Goal: Use online tool/utility: Utilize a website feature to perform a specific function

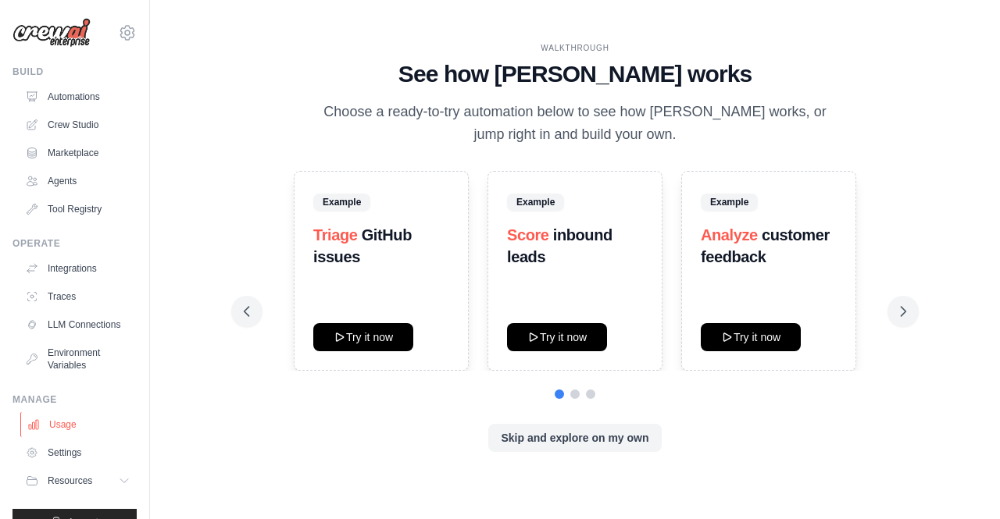
click at [86, 437] on link "Usage" at bounding box center [79, 424] width 118 height 25
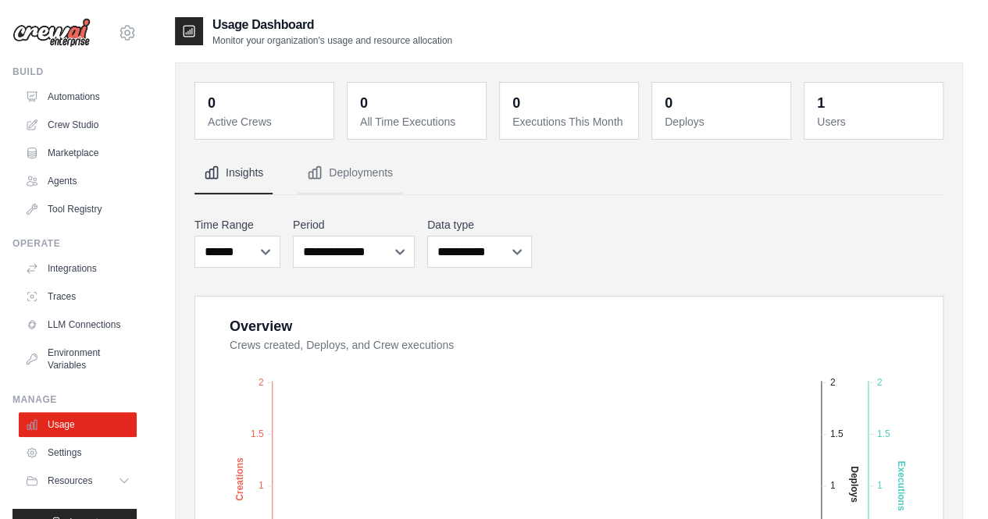
scroll to position [41, 0]
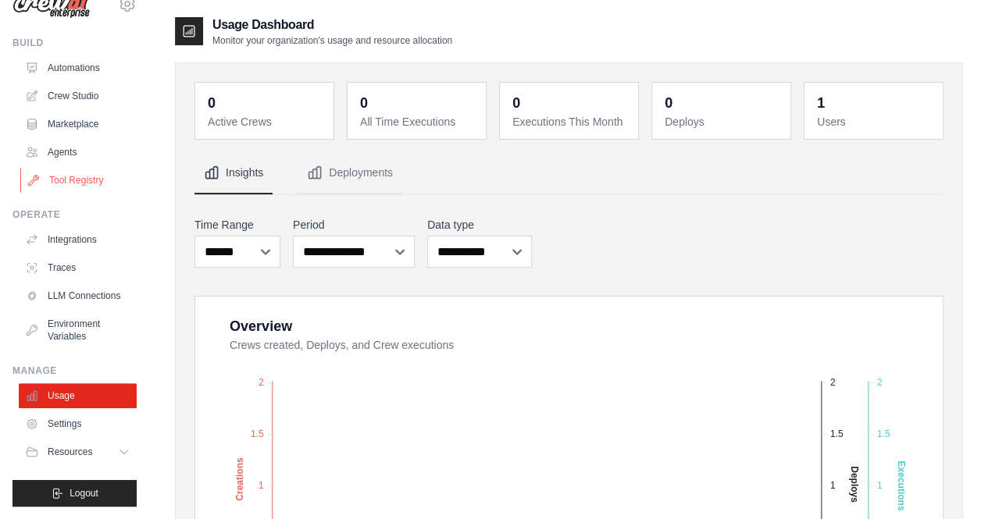
drag, startPoint x: 139, startPoint y: 457, endPoint x: 91, endPoint y: 170, distance: 290.5
drag, startPoint x: 91, startPoint y: 170, endPoint x: 78, endPoint y: 170, distance: 13.3
click at [78, 170] on link "Tool Registry" at bounding box center [79, 180] width 118 height 25
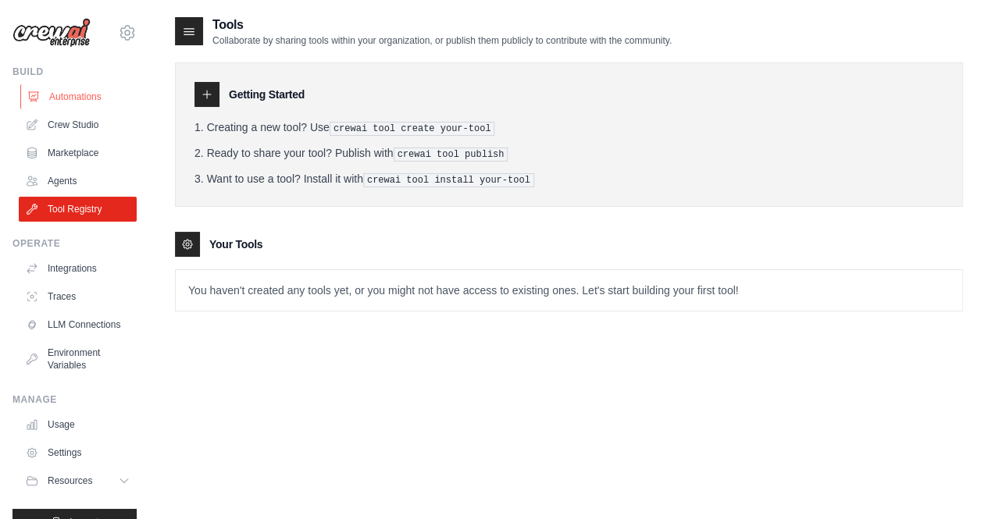
click at [85, 100] on link "Automations" at bounding box center [79, 96] width 118 height 25
click at [69, 127] on link "Crew Studio" at bounding box center [79, 124] width 118 height 25
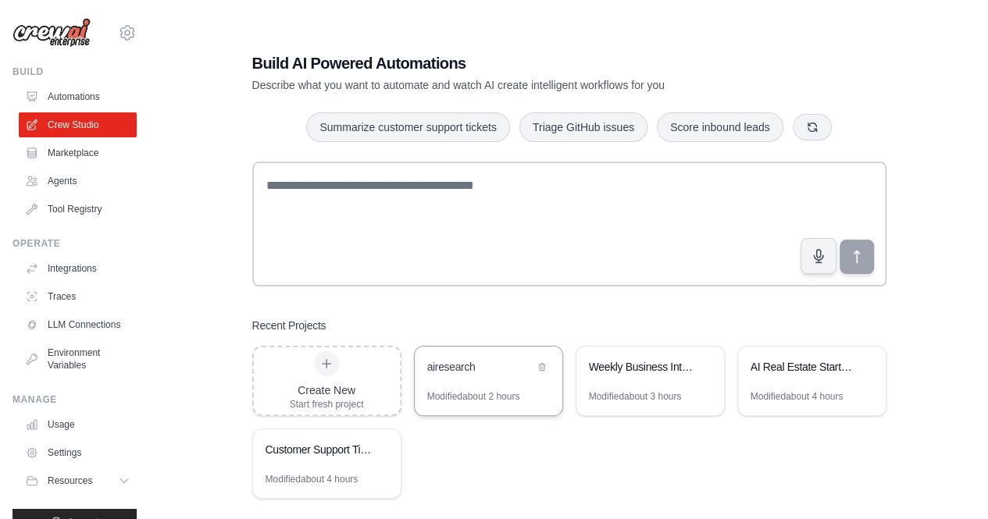
click at [470, 361] on div "airesearch" at bounding box center [480, 367] width 107 height 16
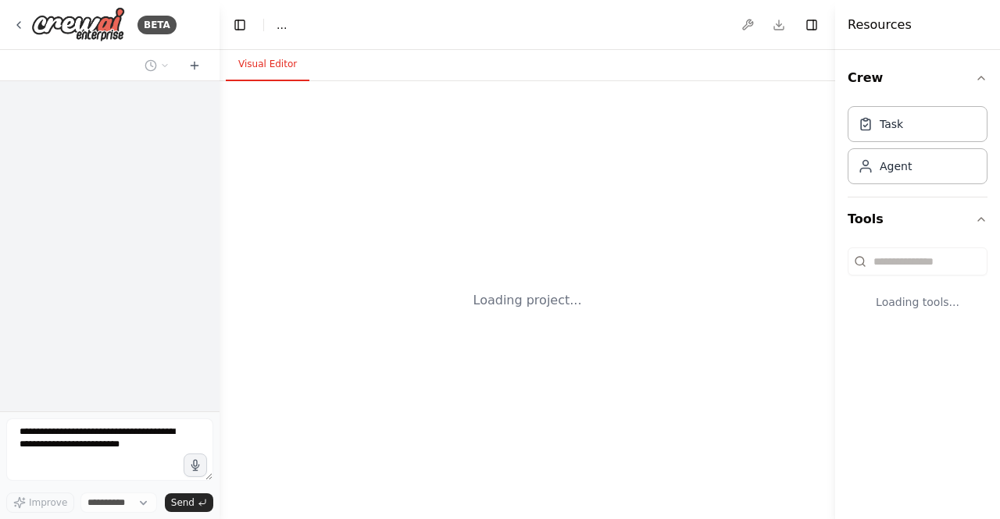
select select "****"
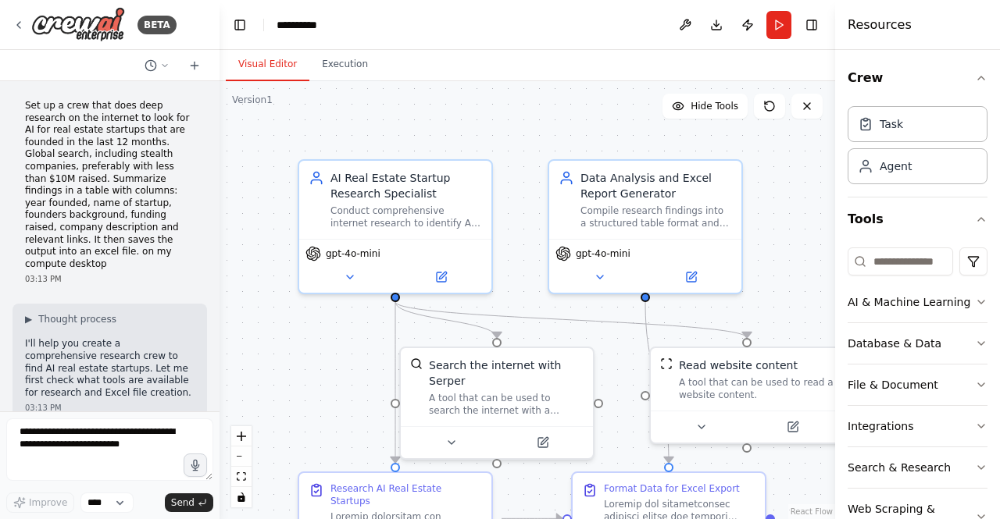
scroll to position [12472, 0]
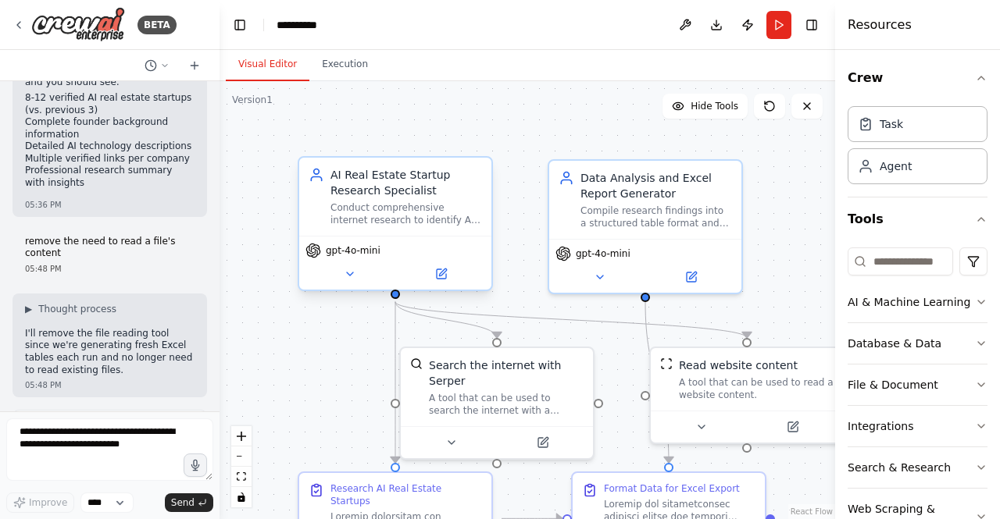
click at [387, 254] on div "gpt-4o-mini" at bounding box center [395, 251] width 180 height 16
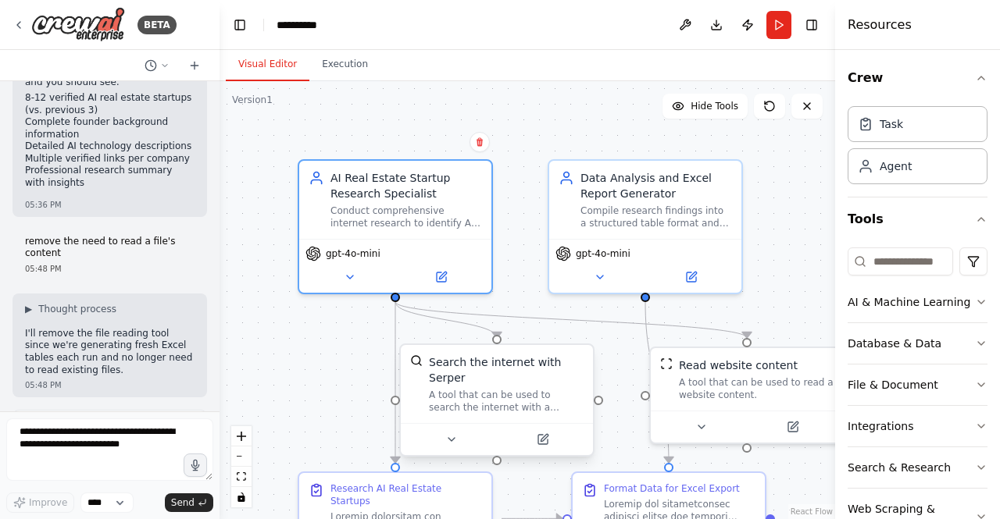
click at [525, 394] on div "A tool that can be used to search the internet with a search_query. Supports di…" at bounding box center [506, 401] width 155 height 25
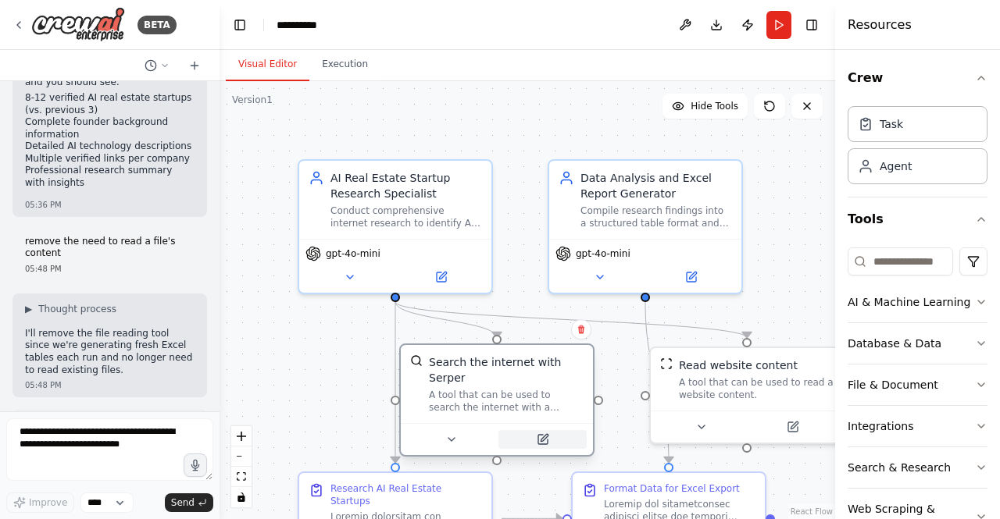
click at [548, 433] on icon at bounding box center [543, 439] width 12 height 12
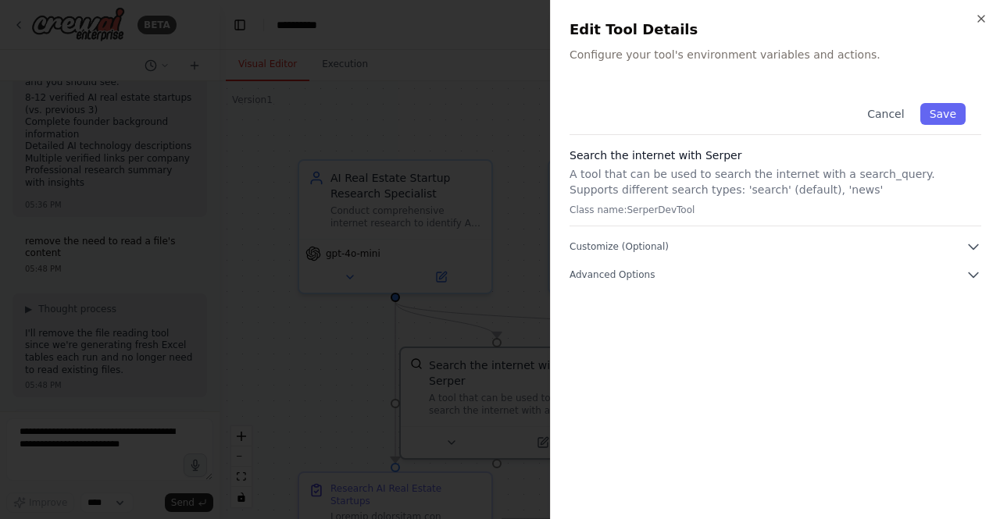
click at [950, 283] on div "Cancel Save Search the internet with Serper A tool that can be used to search t…" at bounding box center [775, 293] width 412 height 413
click at [968, 276] on icon "button" at bounding box center [973, 275] width 16 height 16
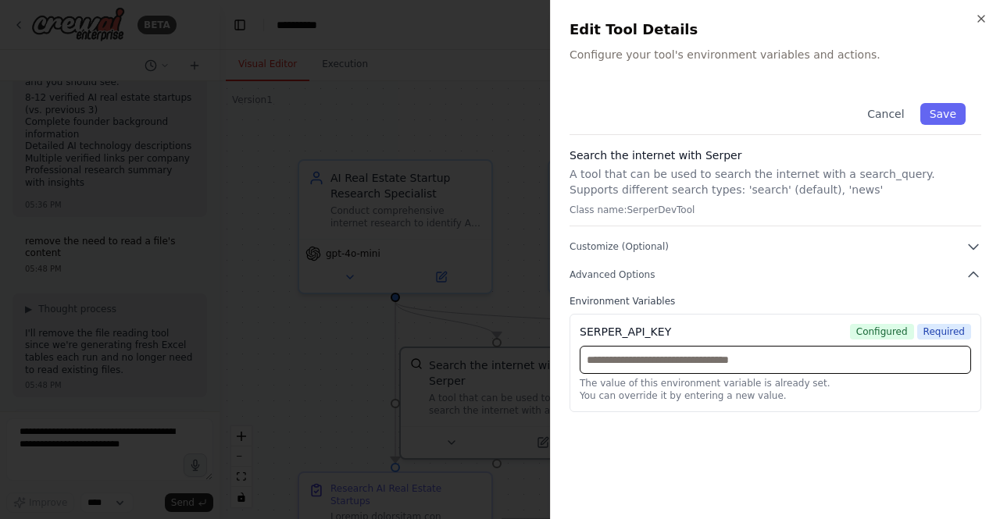
click at [862, 369] on input "text" at bounding box center [774, 360] width 391 height 28
paste input "**********"
type input "**********"
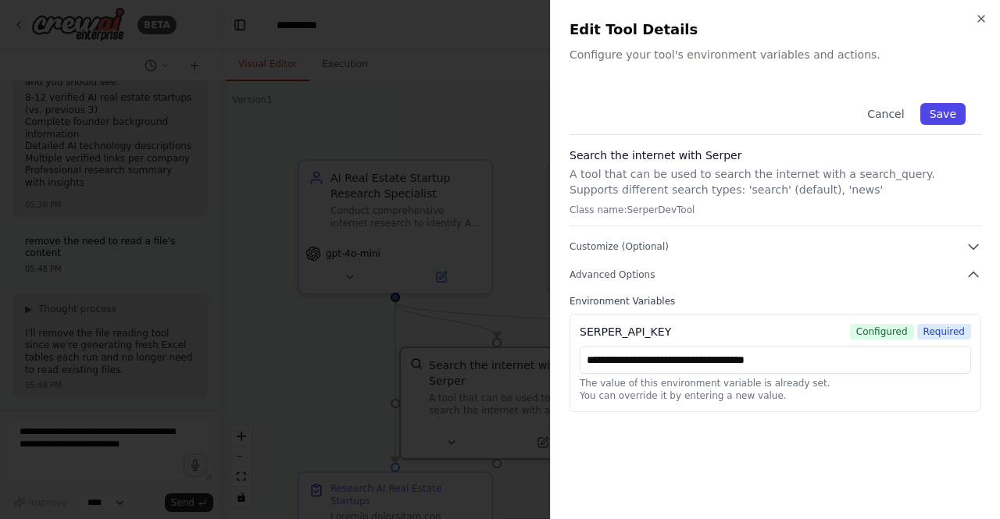
click at [933, 109] on button "Save" at bounding box center [942, 114] width 45 height 22
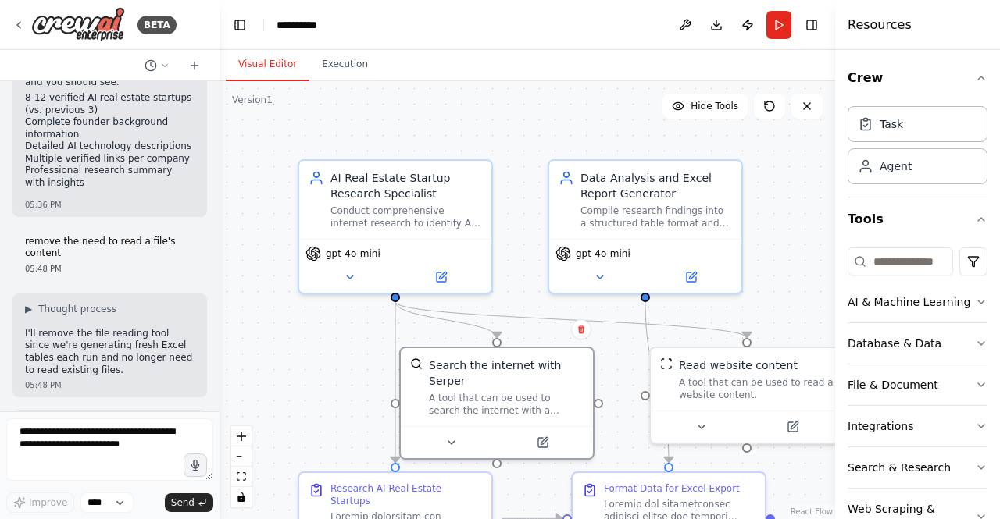
click at [437, 226] on div "Conduct comprehensive internet research to identify AI startups in the real est…" at bounding box center [406, 217] width 152 height 25
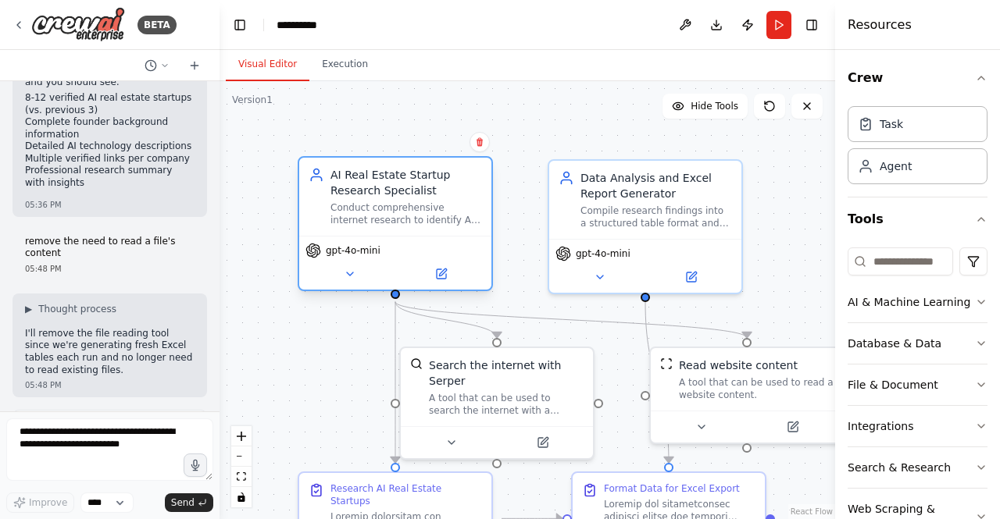
click at [364, 251] on span "gpt-4o-mini" at bounding box center [353, 250] width 55 height 12
click at [351, 273] on icon at bounding box center [350, 274] width 6 height 3
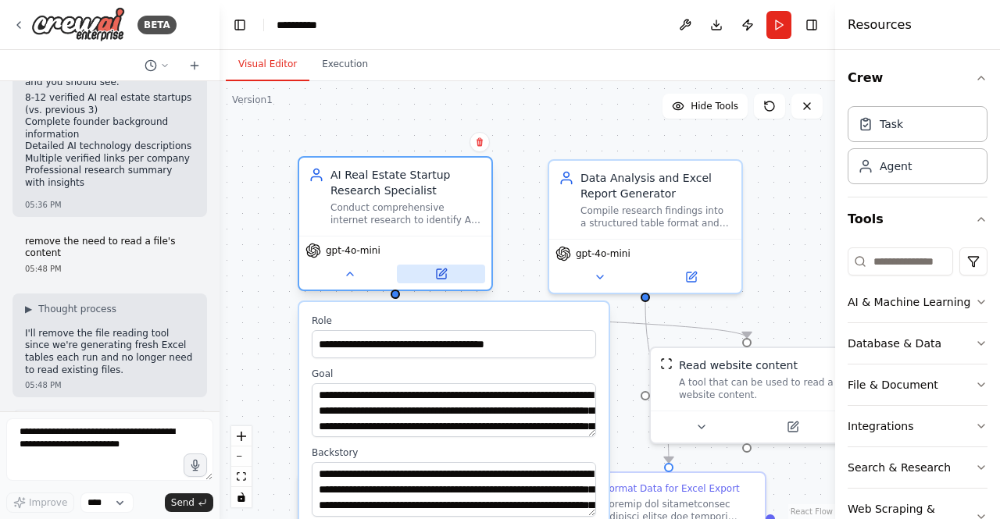
click at [448, 276] on button at bounding box center [441, 274] width 88 height 19
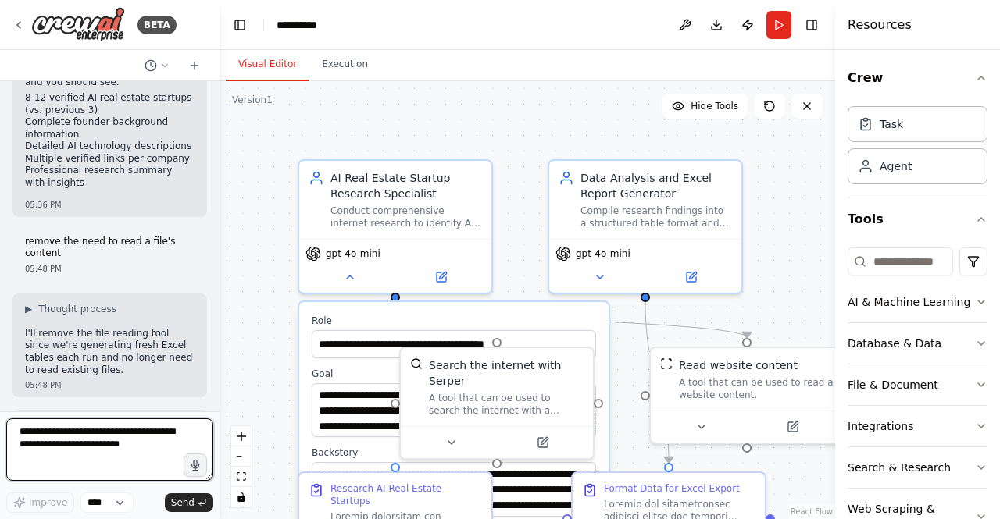
click at [142, 431] on textarea at bounding box center [109, 450] width 207 height 62
type textarea "**********"
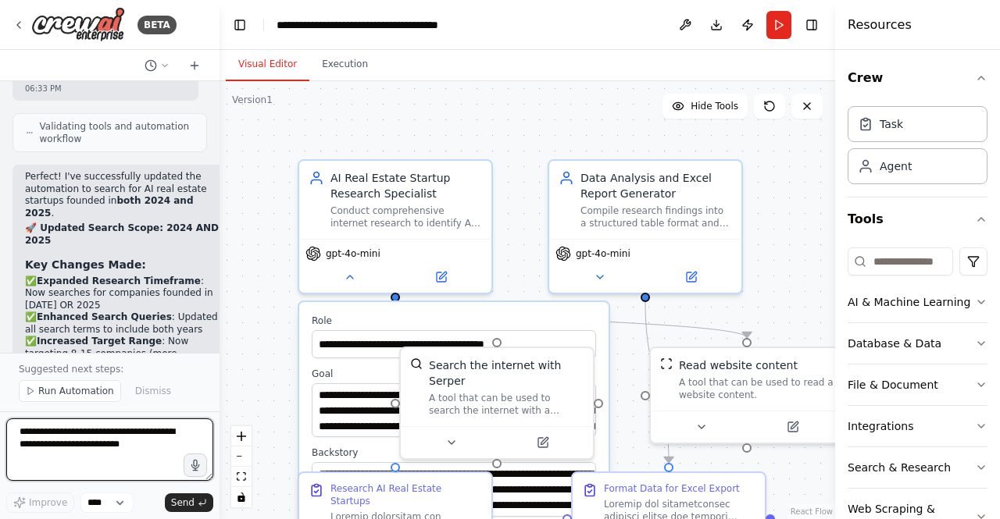
scroll to position [14000, 0]
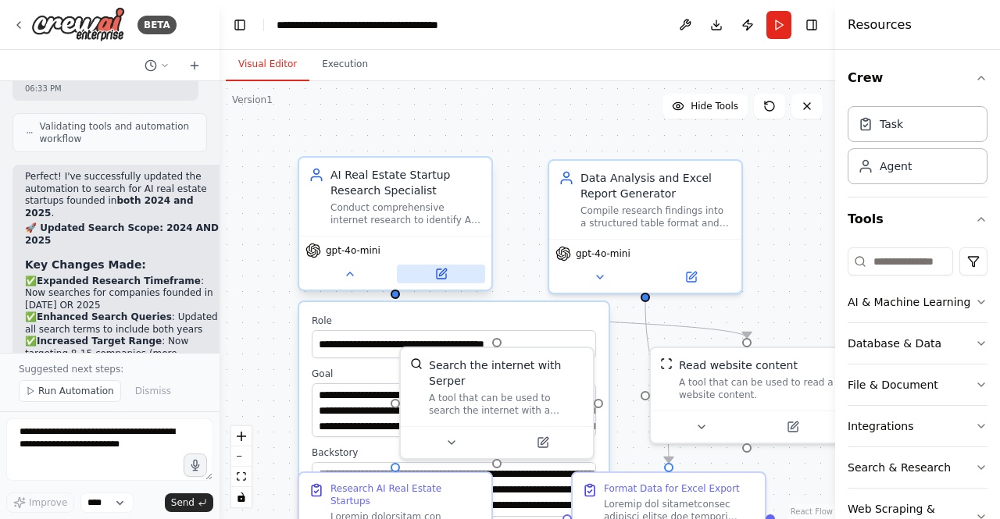
click at [443, 270] on icon at bounding box center [442, 272] width 7 height 7
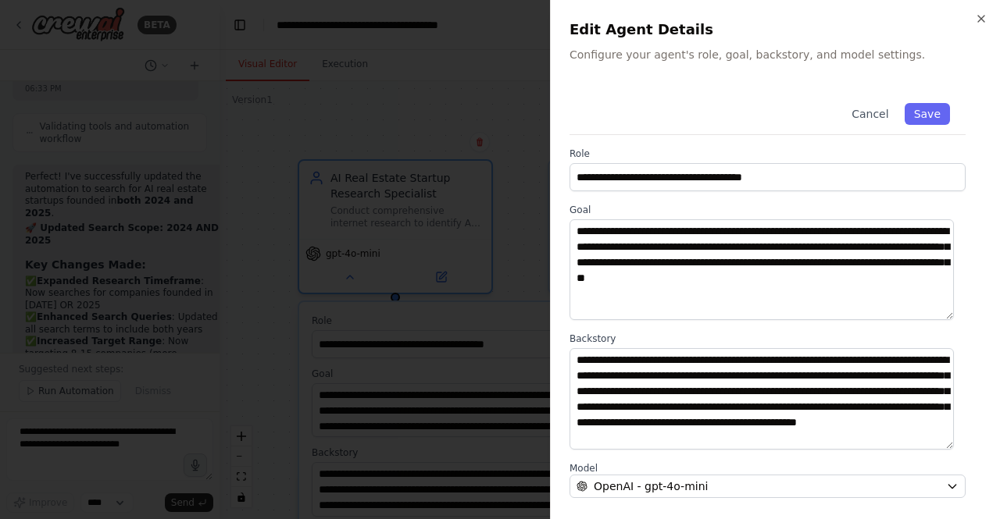
scroll to position [186, 0]
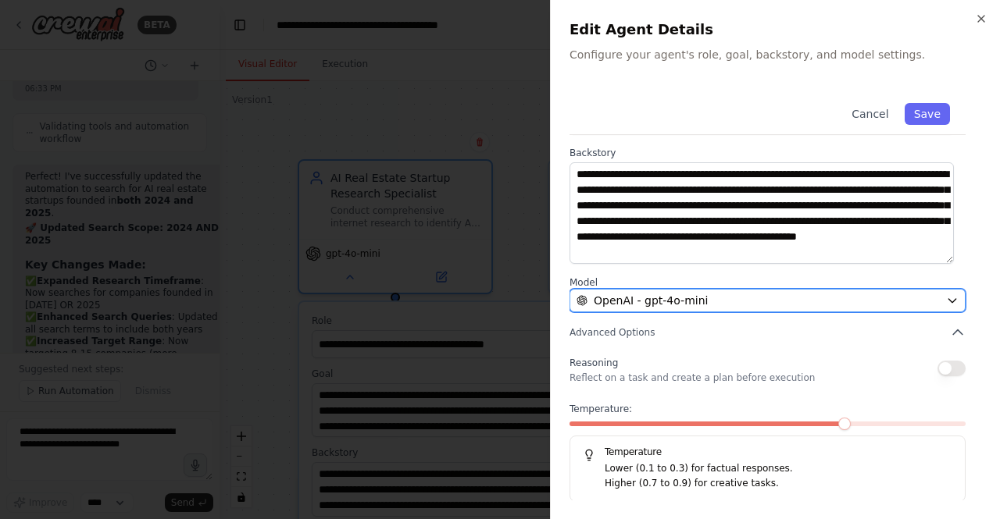
click at [877, 296] on div "OpenAI - gpt-4o-mini" at bounding box center [757, 301] width 363 height 16
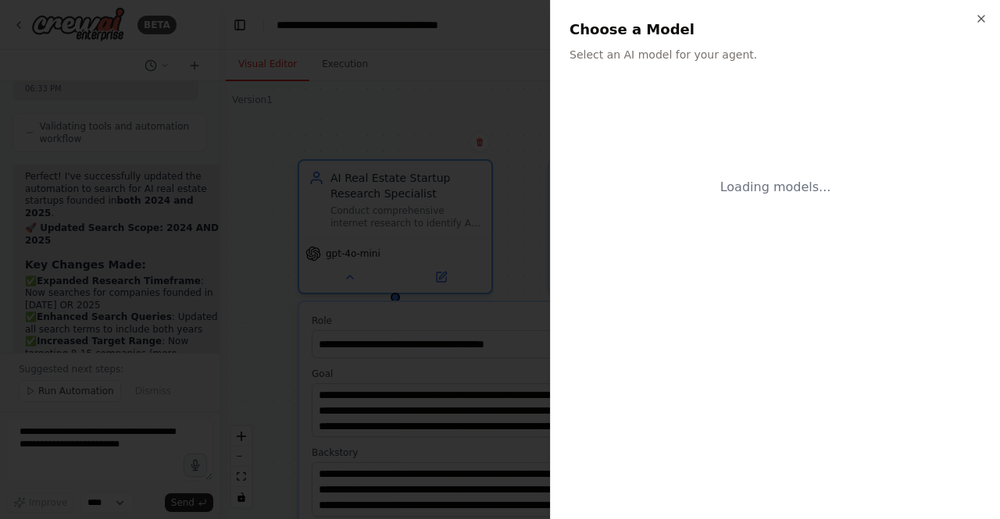
scroll to position [0, 0]
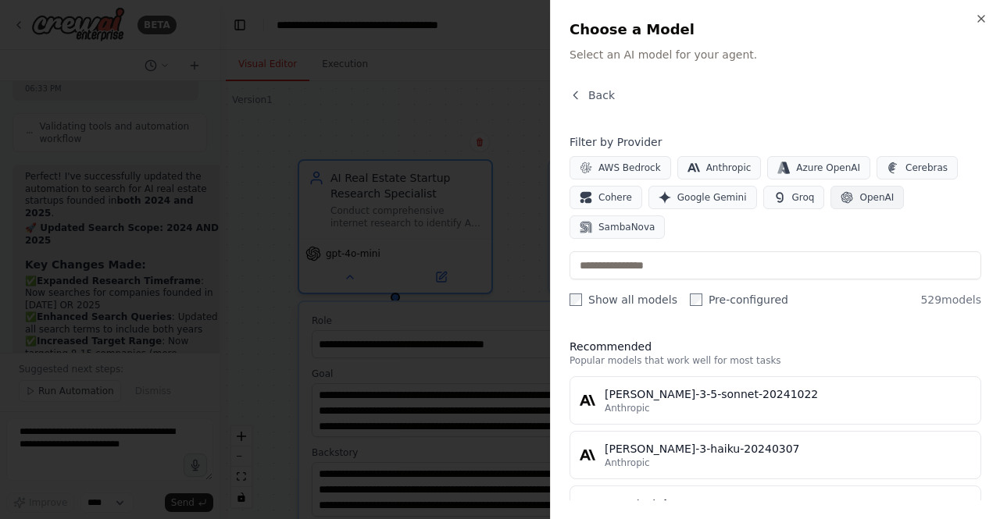
click at [841, 195] on icon "button" at bounding box center [847, 198] width 12 height 12
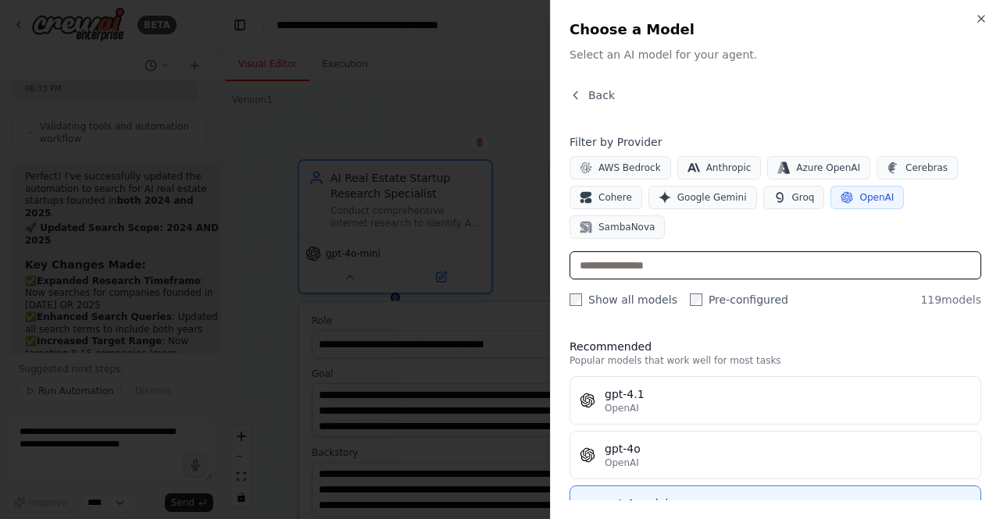
click at [765, 251] on input "text" at bounding box center [775, 265] width 412 height 28
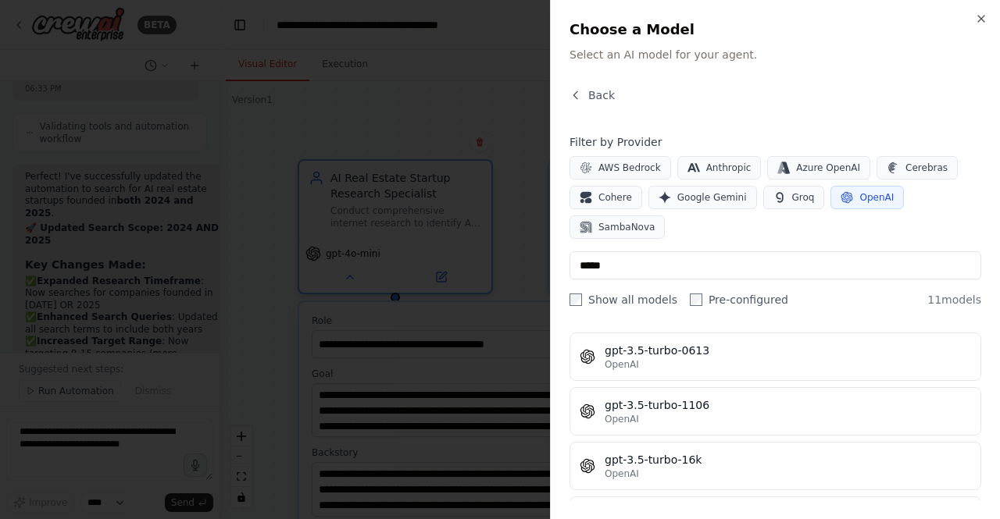
scroll to position [447, 0]
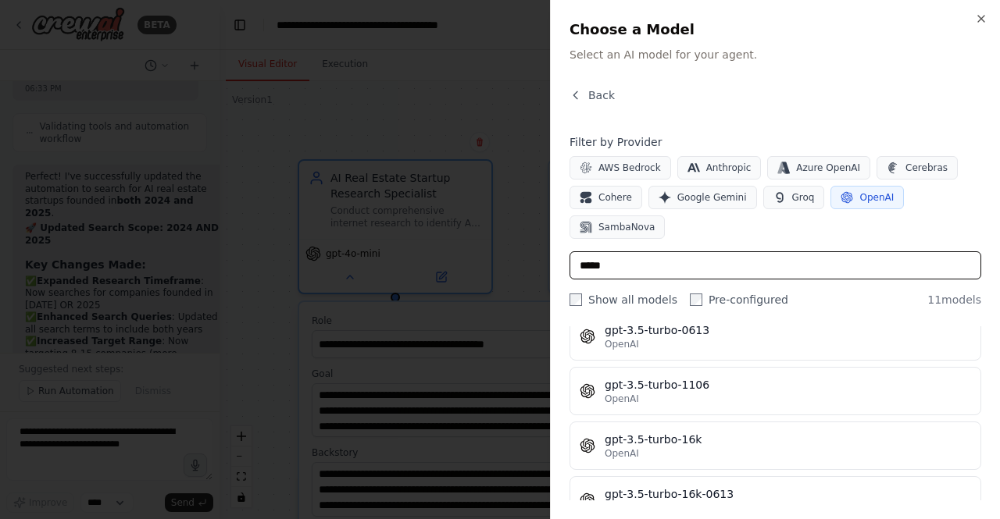
drag, startPoint x: 623, startPoint y: 221, endPoint x: 417, endPoint y: 194, distance: 207.9
click at [417, 194] on body "BETA Set up a crew that does deep research on the internet to look for AI for r…" at bounding box center [500, 259] width 1000 height 519
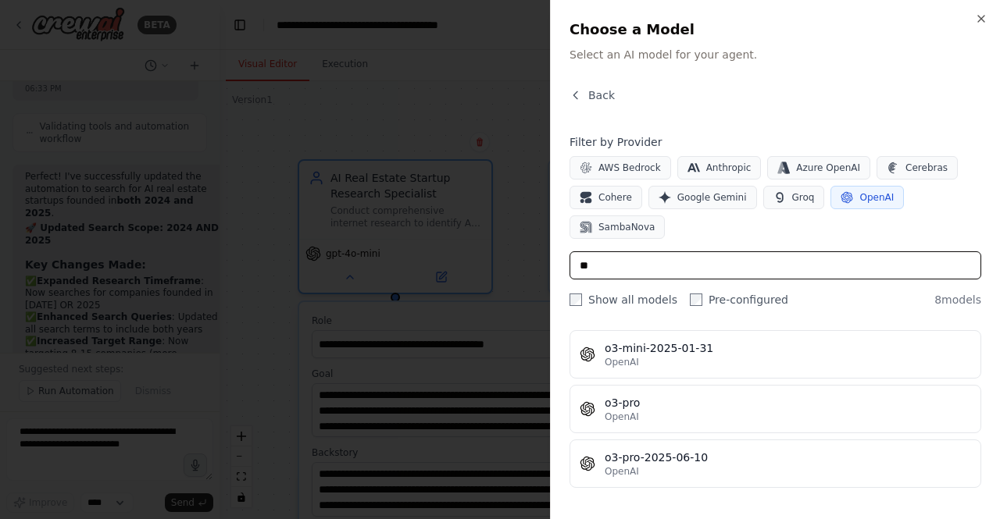
scroll to position [284, 0]
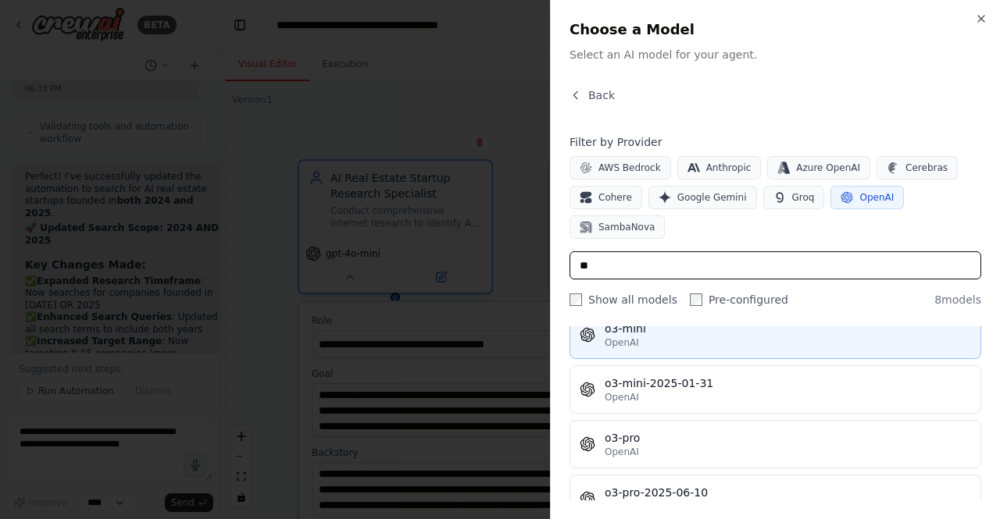
type input "**"
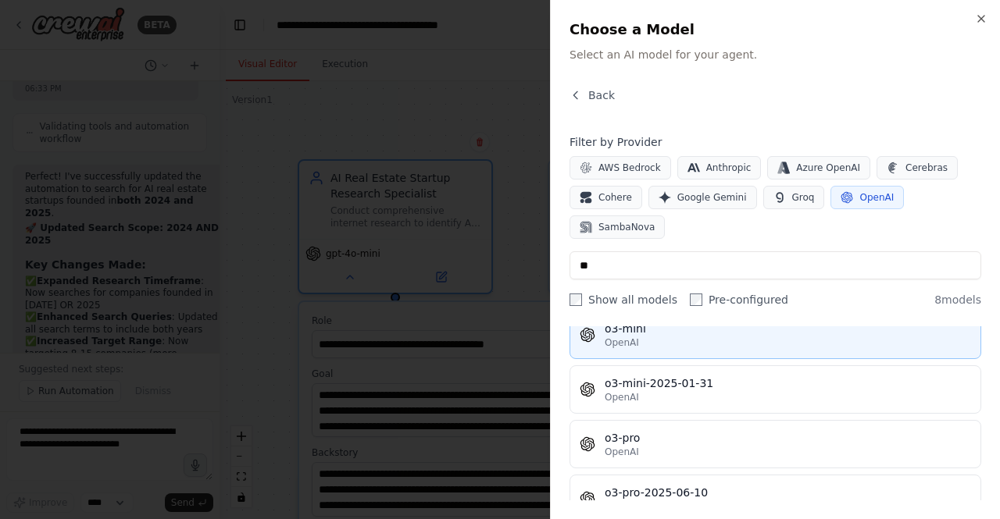
click at [798, 316] on button "o3-mini OpenAI" at bounding box center [775, 335] width 412 height 48
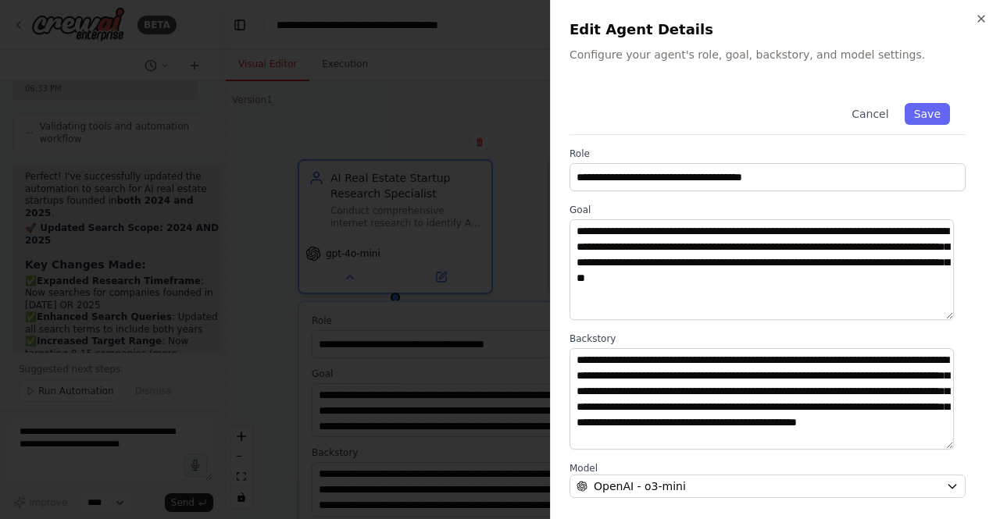
scroll to position [186, 0]
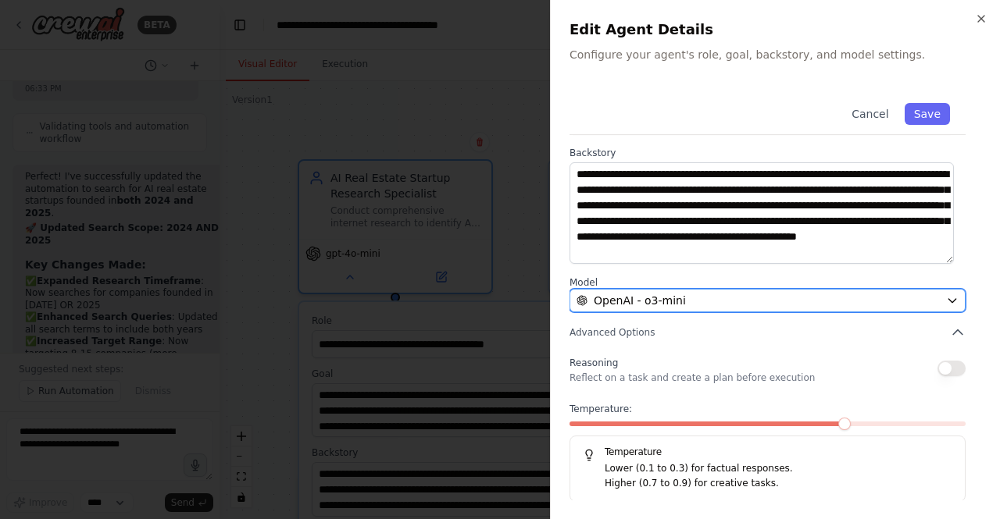
click at [925, 297] on div "OpenAI - o3-mini" at bounding box center [757, 301] width 363 height 16
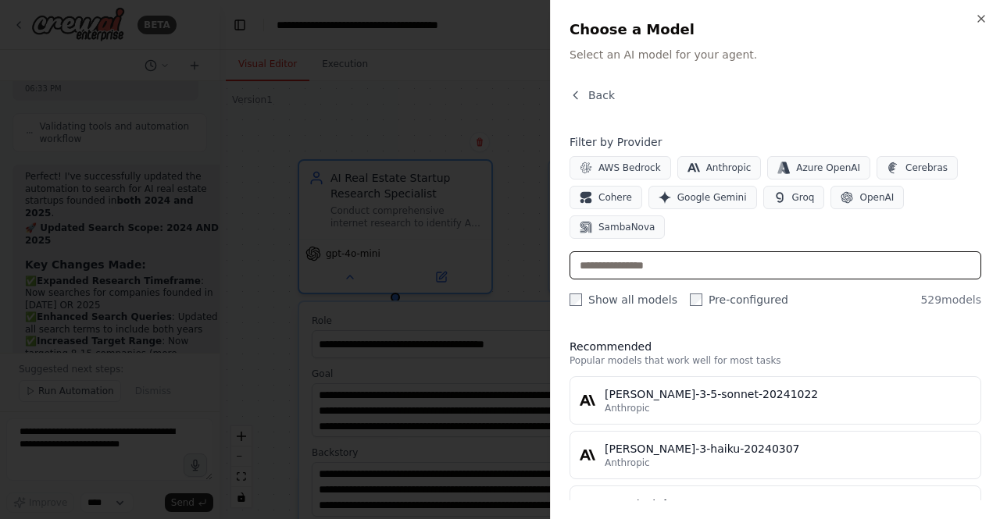
click at [671, 251] on input "text" at bounding box center [775, 265] width 412 height 28
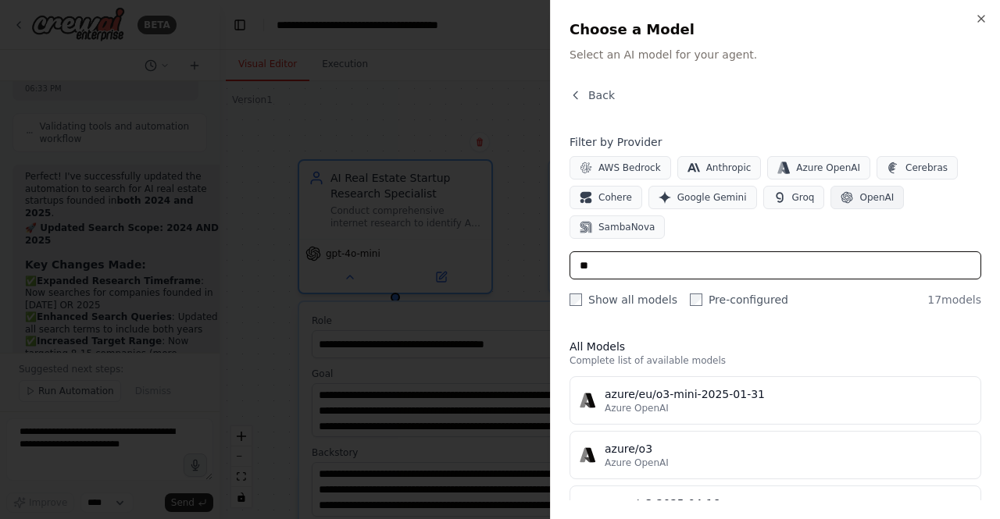
type input "**"
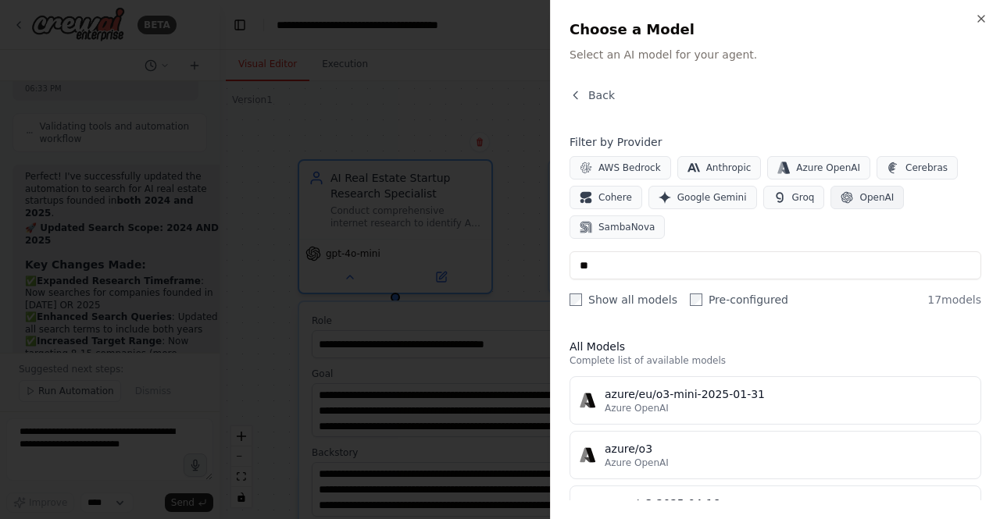
click at [859, 193] on span "OpenAI" at bounding box center [876, 197] width 34 height 12
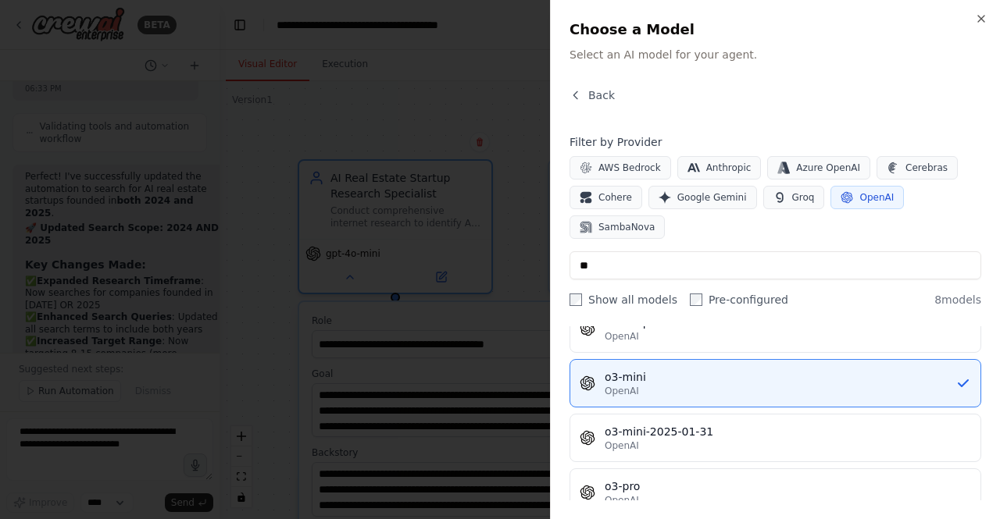
scroll to position [246, 0]
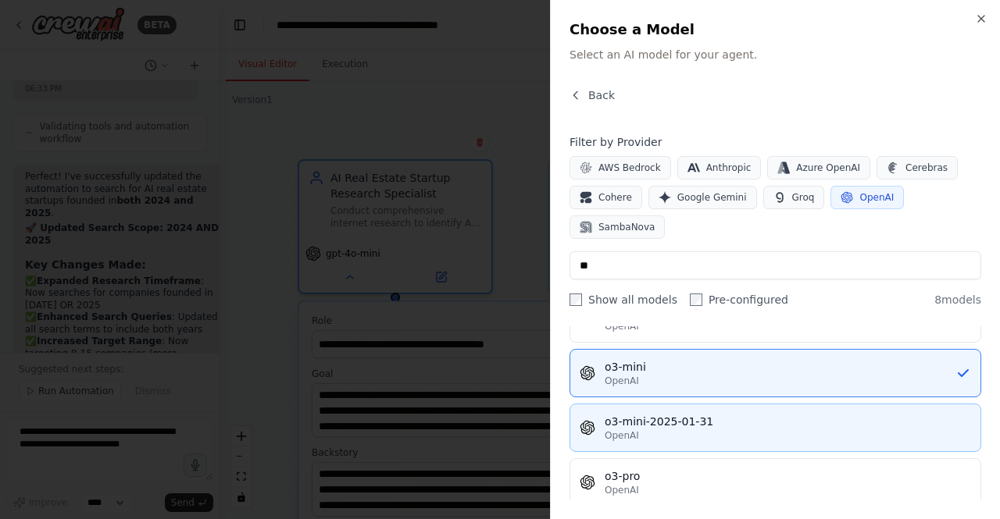
click at [834, 414] on div "o3-mini-2025-01-31" at bounding box center [787, 422] width 366 height 16
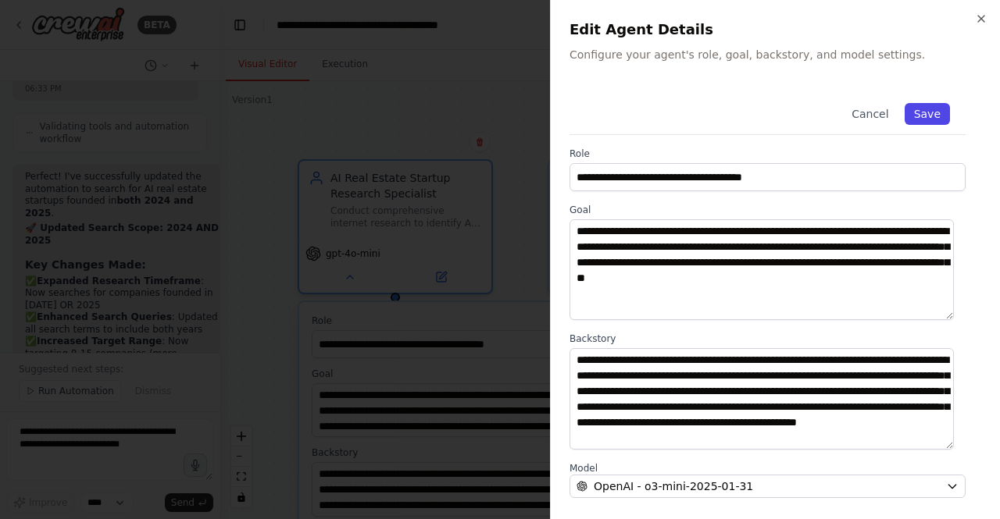
click at [931, 118] on button "Save" at bounding box center [926, 114] width 45 height 22
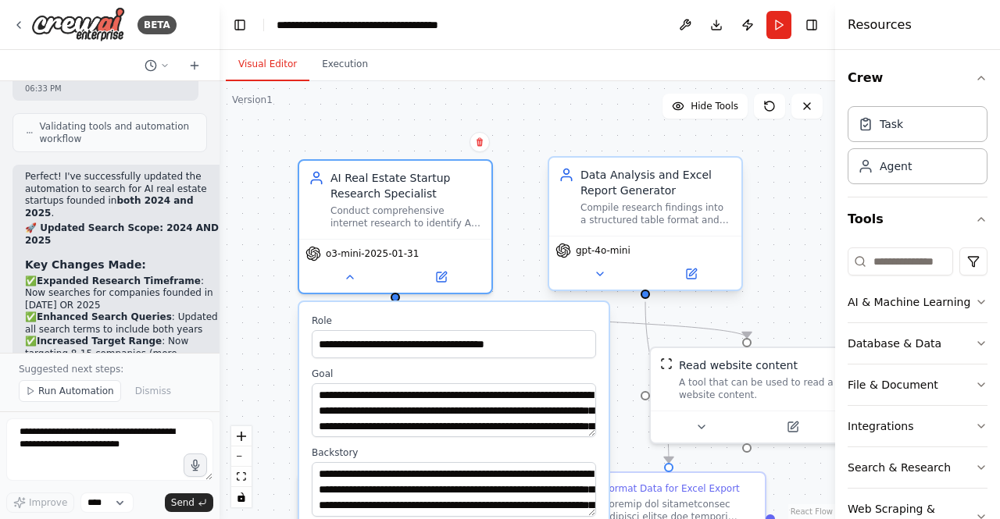
click at [598, 255] on span "gpt-4o-mini" at bounding box center [603, 250] width 55 height 12
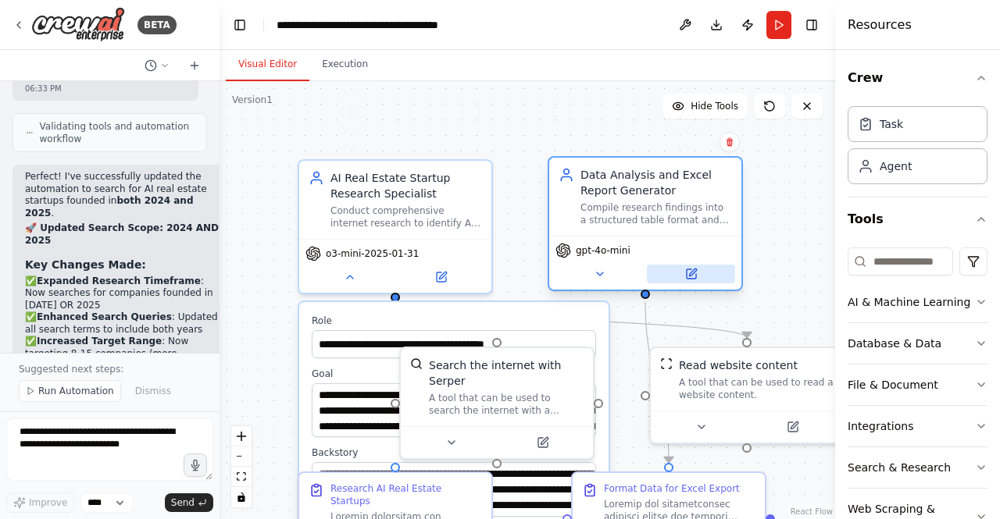
click at [695, 273] on icon at bounding box center [691, 274] width 12 height 12
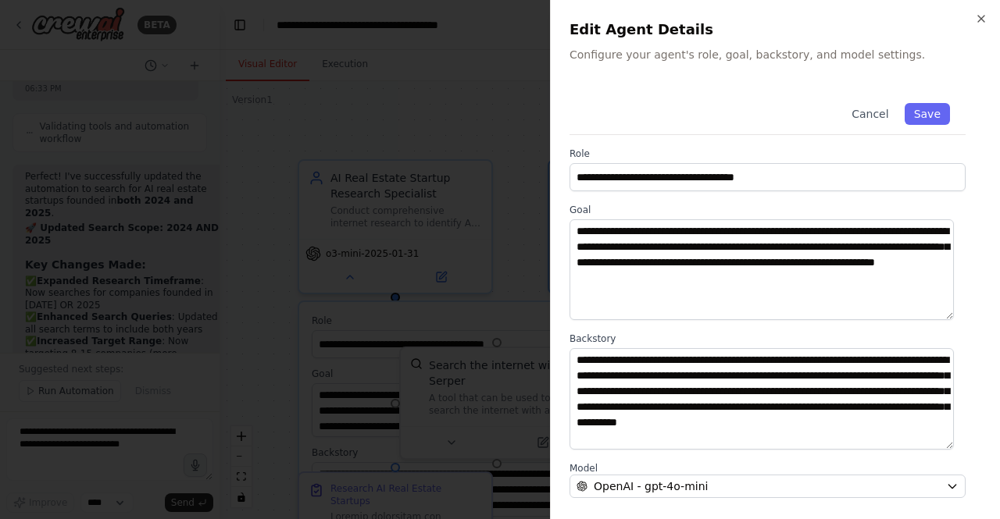
scroll to position [186, 0]
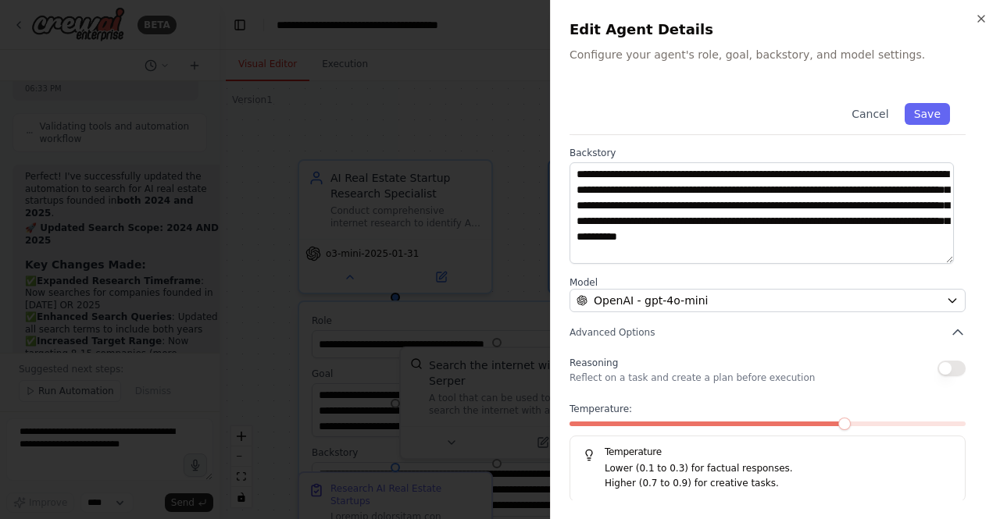
click at [854, 314] on div "**********" at bounding box center [775, 202] width 412 height 601
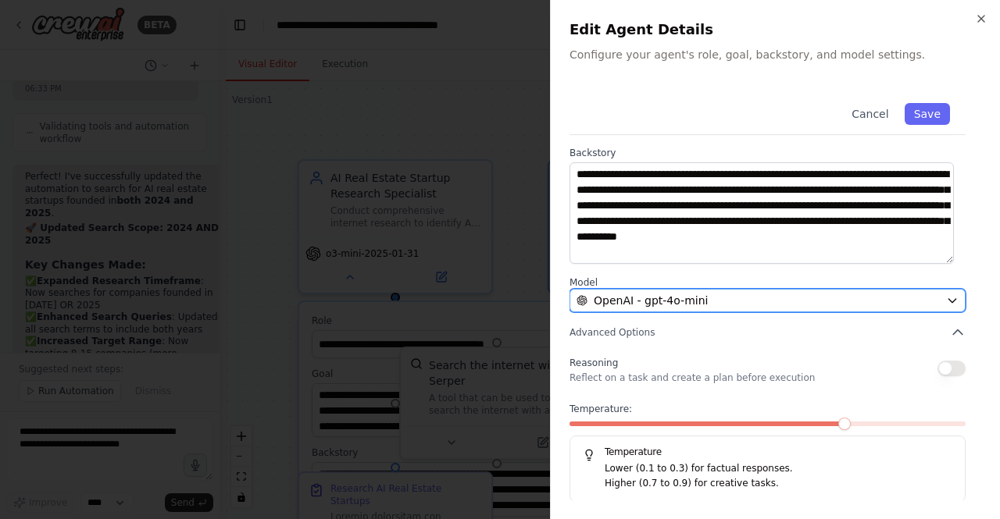
click at [844, 305] on div "OpenAI - gpt-4o-mini" at bounding box center [757, 301] width 363 height 16
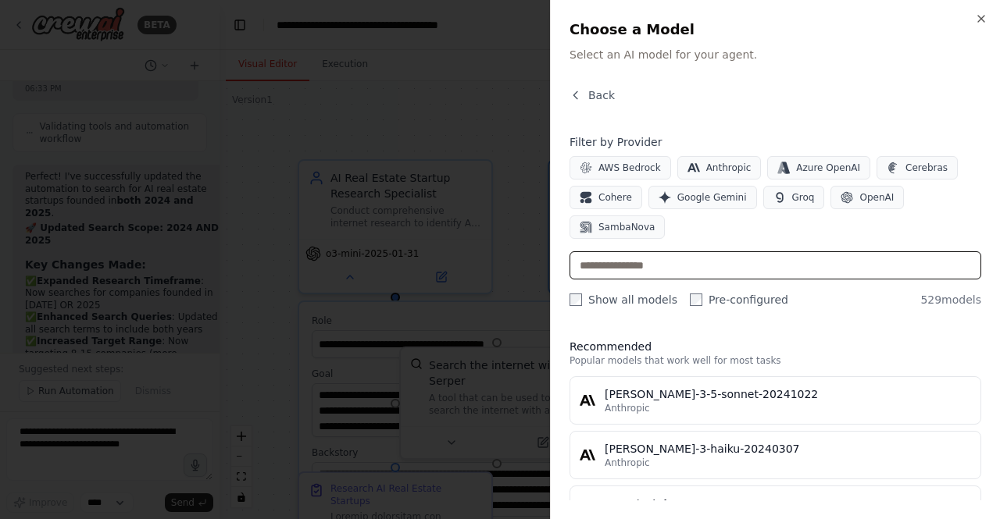
click at [660, 251] on input "text" at bounding box center [775, 265] width 412 height 28
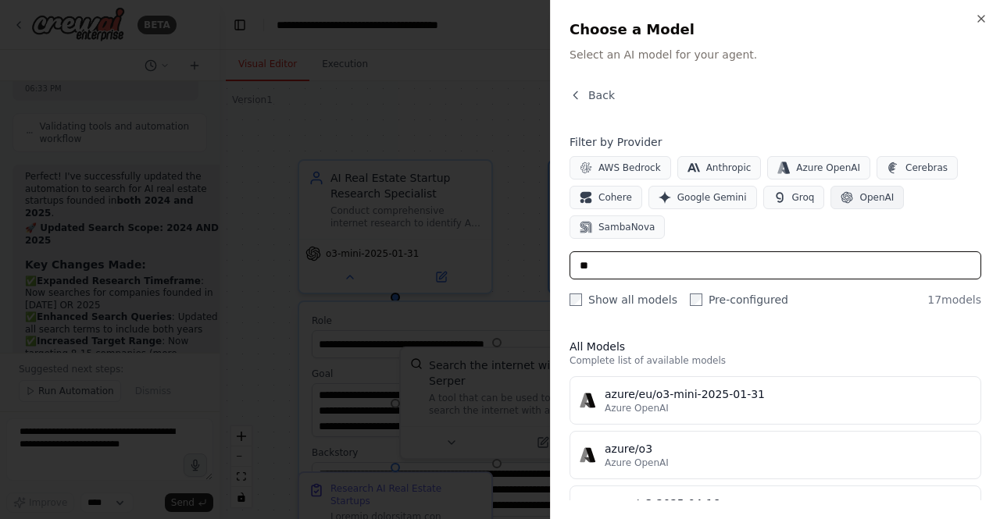
type input "**"
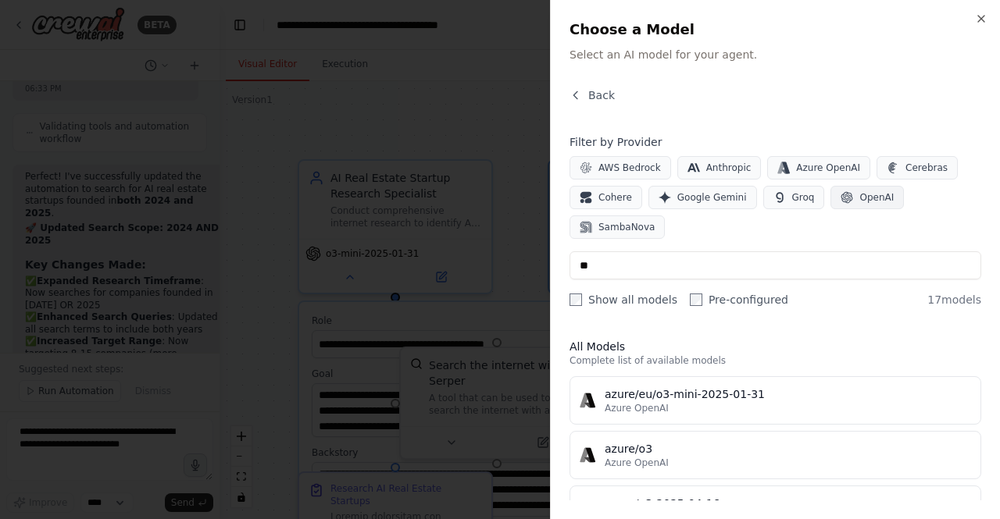
click at [841, 198] on button "OpenAI" at bounding box center [866, 197] width 73 height 23
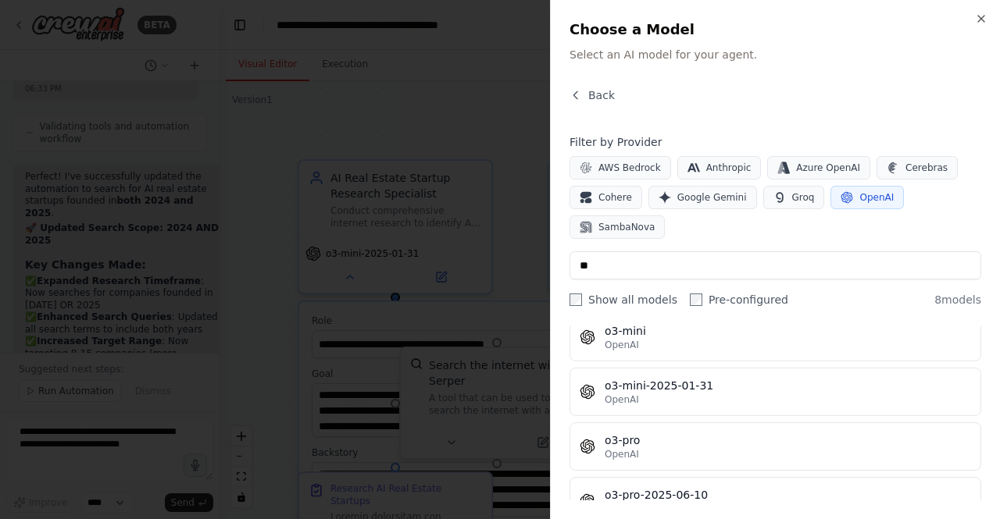
scroll to position [201, 0]
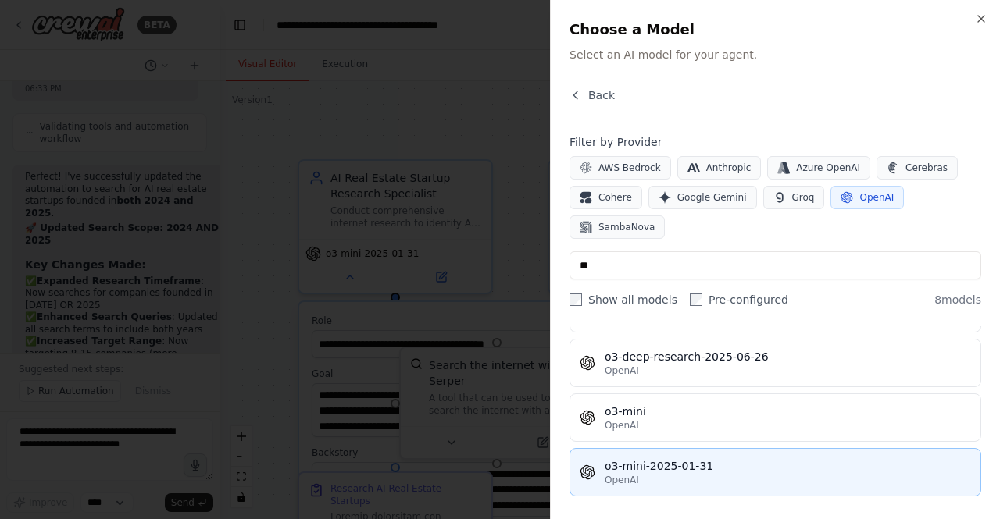
click at [789, 448] on button "o3-mini-2025-01-31 OpenAI" at bounding box center [775, 472] width 412 height 48
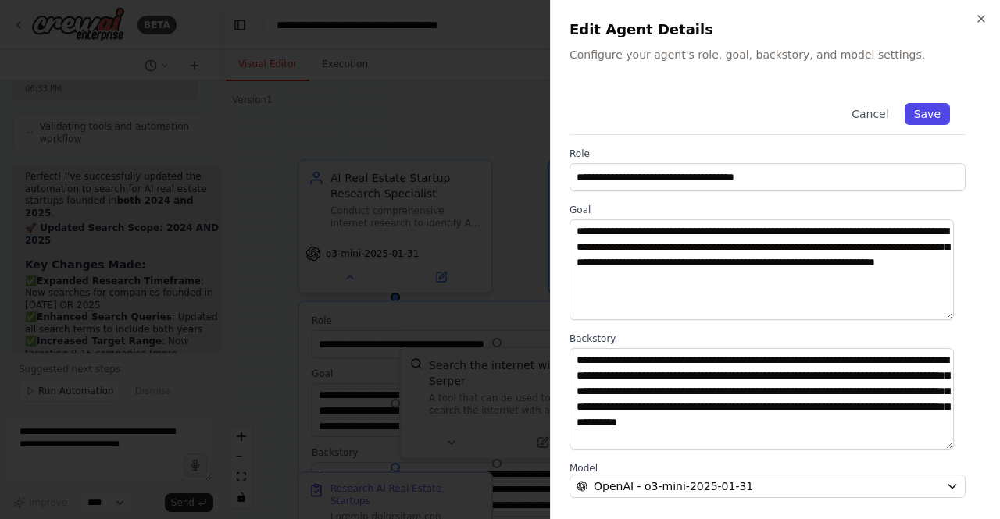
click at [907, 116] on button "Save" at bounding box center [926, 114] width 45 height 22
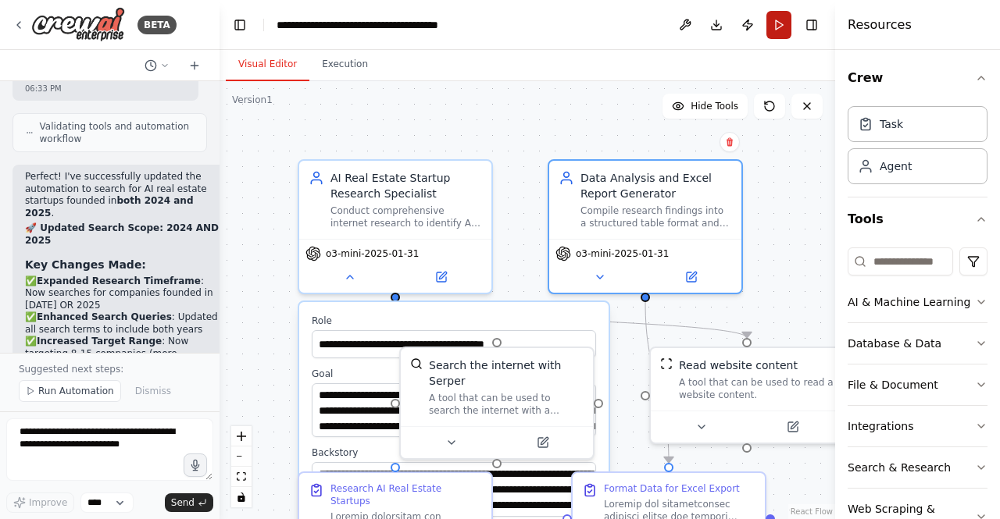
click at [781, 22] on button "Run" at bounding box center [778, 25] width 25 height 28
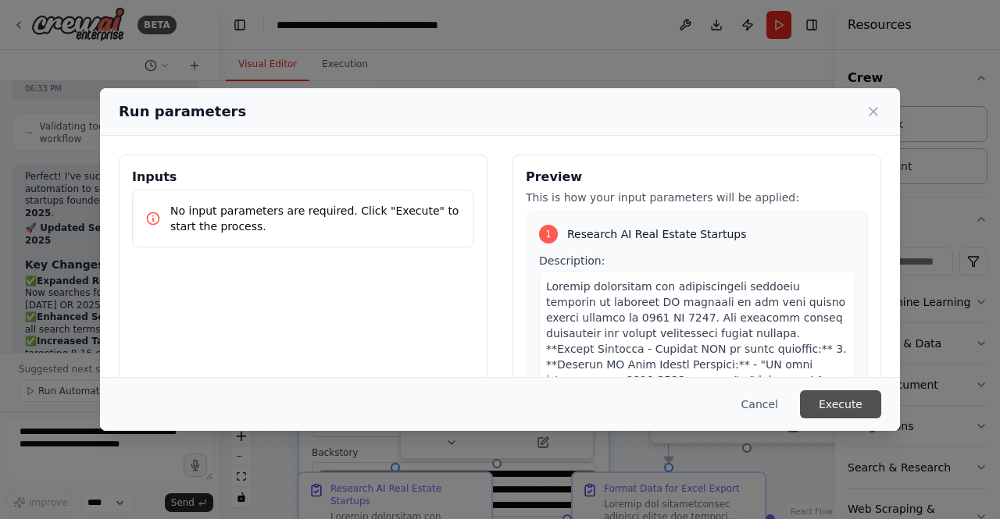
click at [817, 405] on button "Execute" at bounding box center [840, 404] width 81 height 28
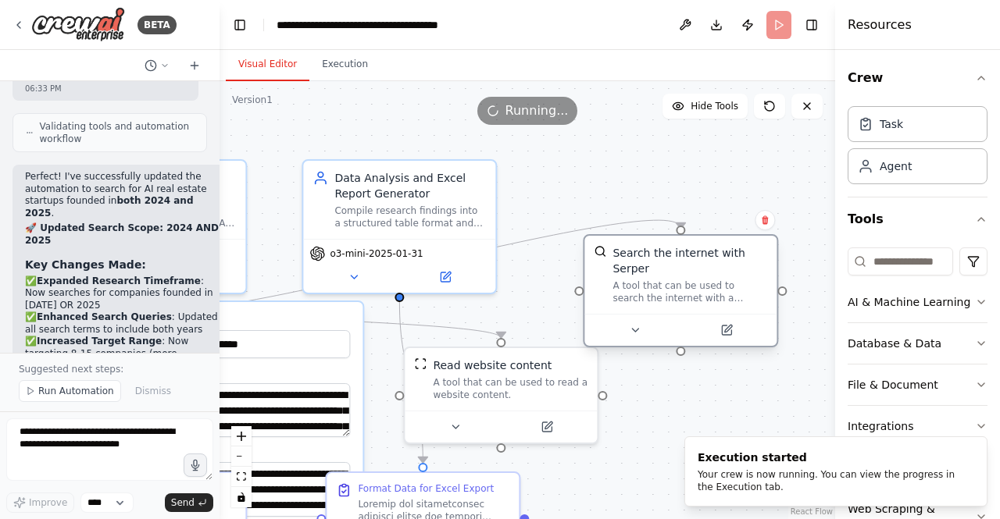
drag, startPoint x: 506, startPoint y: 383, endPoint x: 686, endPoint y: 267, distance: 214.0
click at [686, 280] on div "A tool that can be used to search the internet with a search_query. Supports di…" at bounding box center [689, 292] width 155 height 25
click at [344, 64] on button "Execution" at bounding box center [344, 64] width 71 height 33
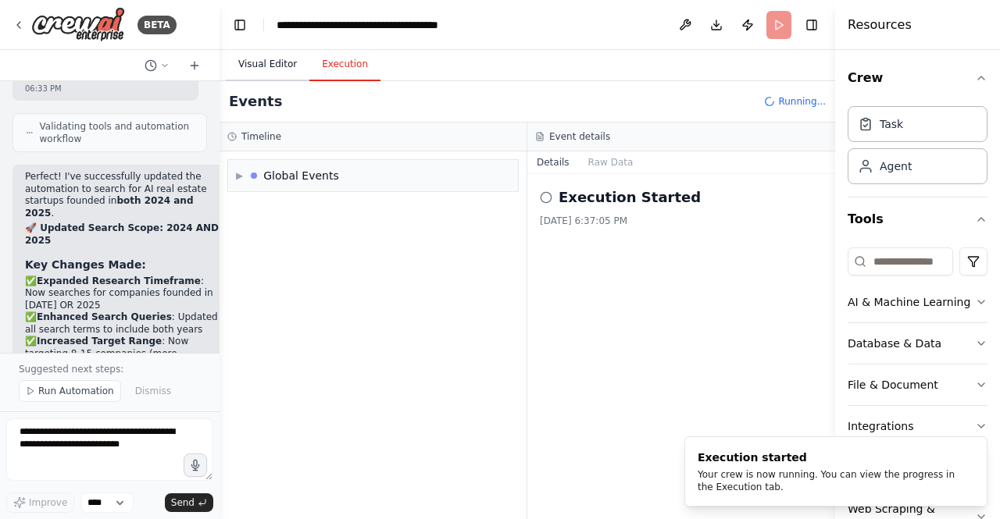
click at [273, 63] on button "Visual Editor" at bounding box center [268, 64] width 84 height 33
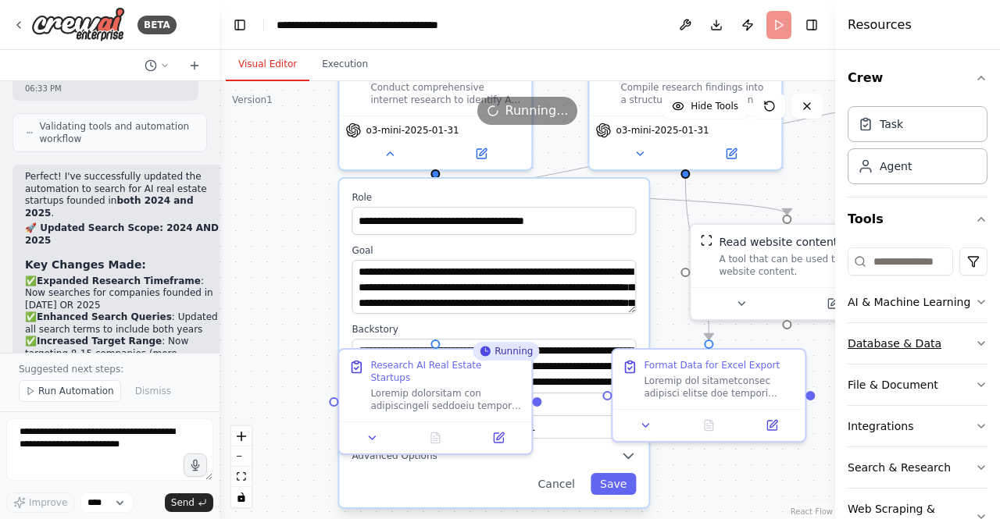
drag, startPoint x: 589, startPoint y: 458, endPoint x: 875, endPoint y: 334, distance: 311.3
click at [875, 334] on div "BETA Set up a crew that does deep research on the internet to look for AI for r…" at bounding box center [500, 259] width 1000 height 519
click at [611, 484] on button "Save" at bounding box center [612, 484] width 45 height 22
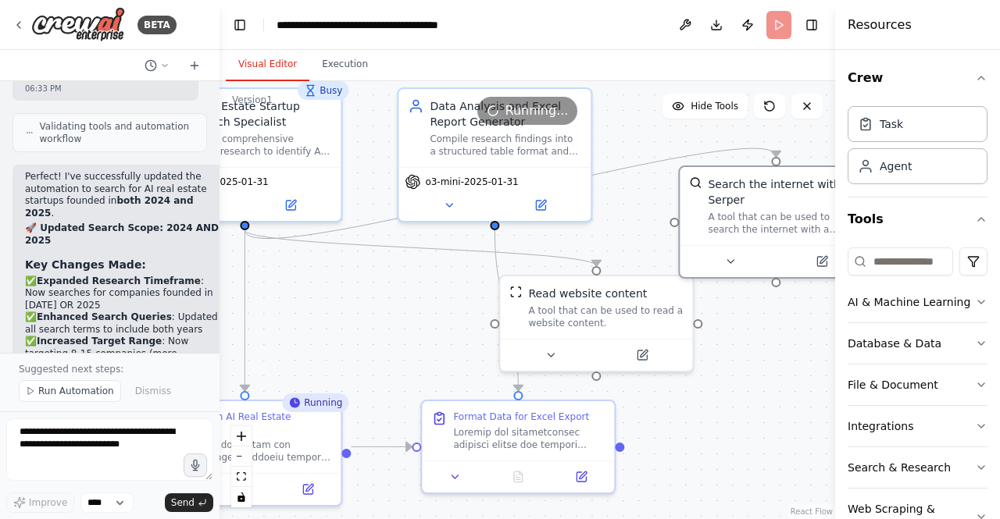
drag, startPoint x: 636, startPoint y: 215, endPoint x: 445, endPoint y: 266, distance: 197.4
click at [445, 266] on div ".deletable-edge-delete-btn { width: 20px; height: 20px; border: 0px solid #ffff…" at bounding box center [526, 300] width 615 height 438
click at [317, 65] on button "Execution" at bounding box center [344, 64] width 71 height 33
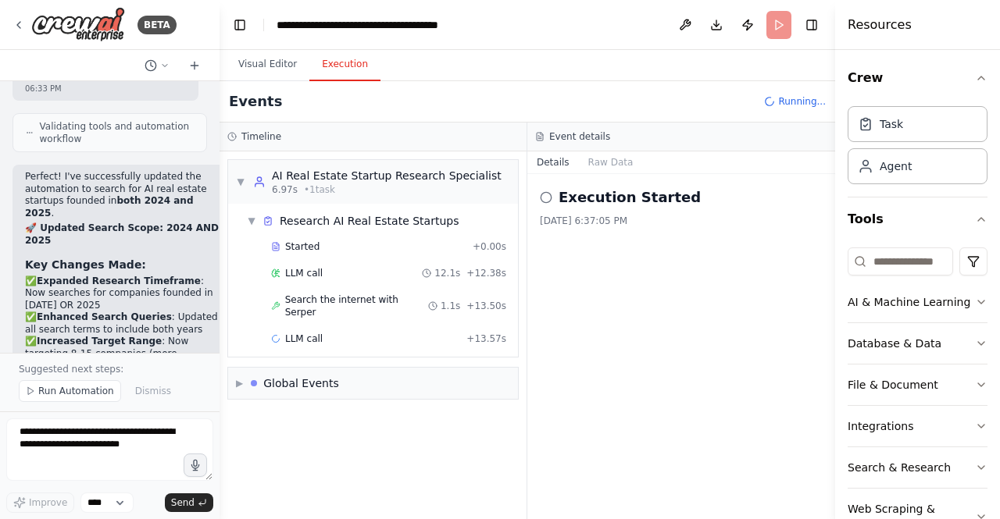
click at [359, 267] on div "LLM call 12.1s + 12.38s" at bounding box center [388, 273] width 235 height 12
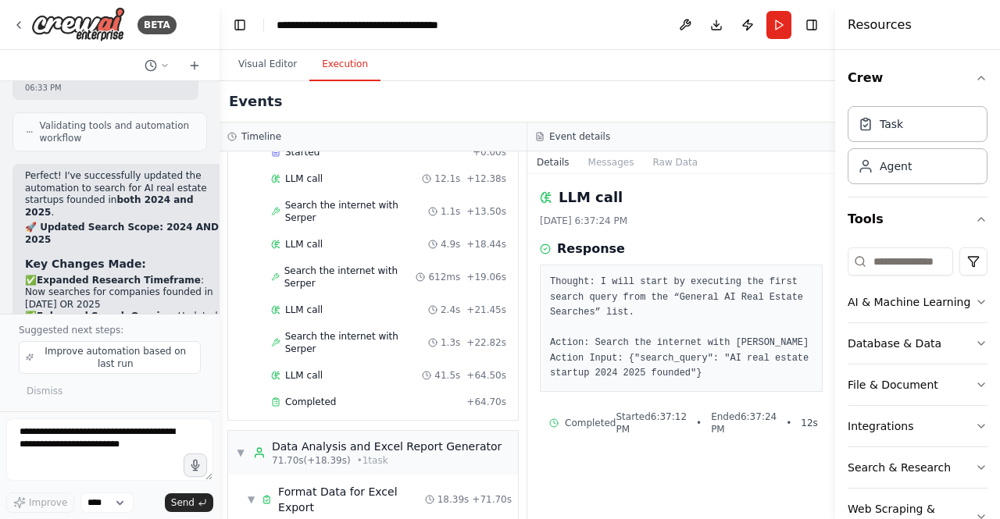
scroll to position [194, 0]
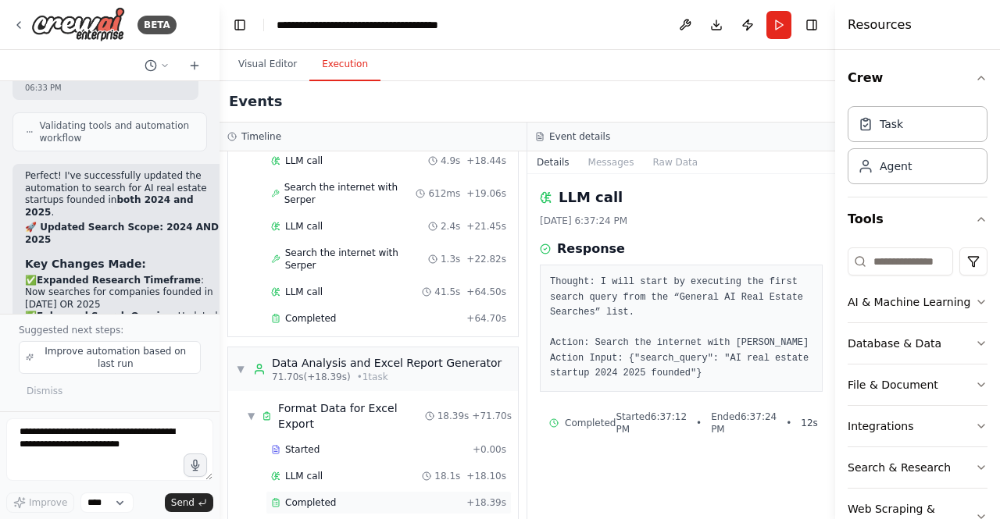
click at [357, 491] on div "Completed + 18.39s" at bounding box center [389, 502] width 246 height 23
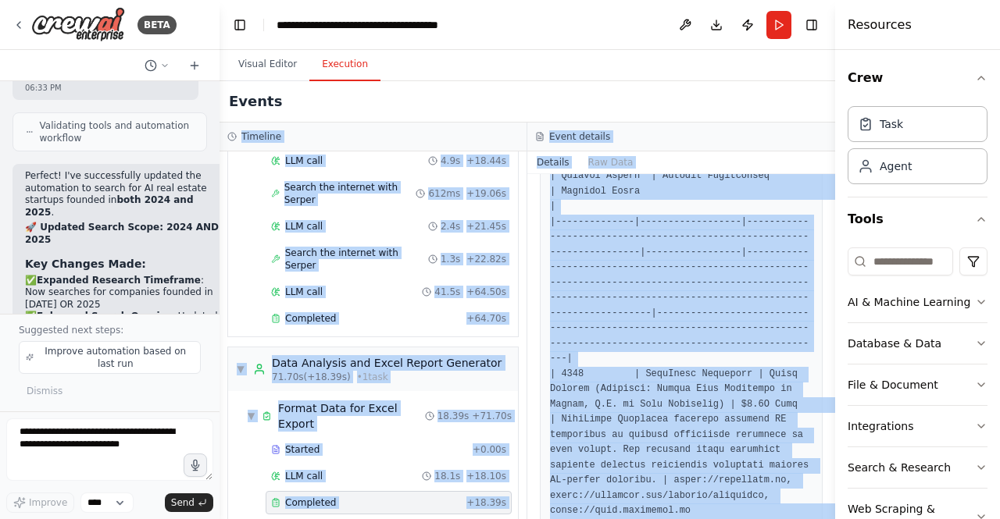
scroll to position [0, 0]
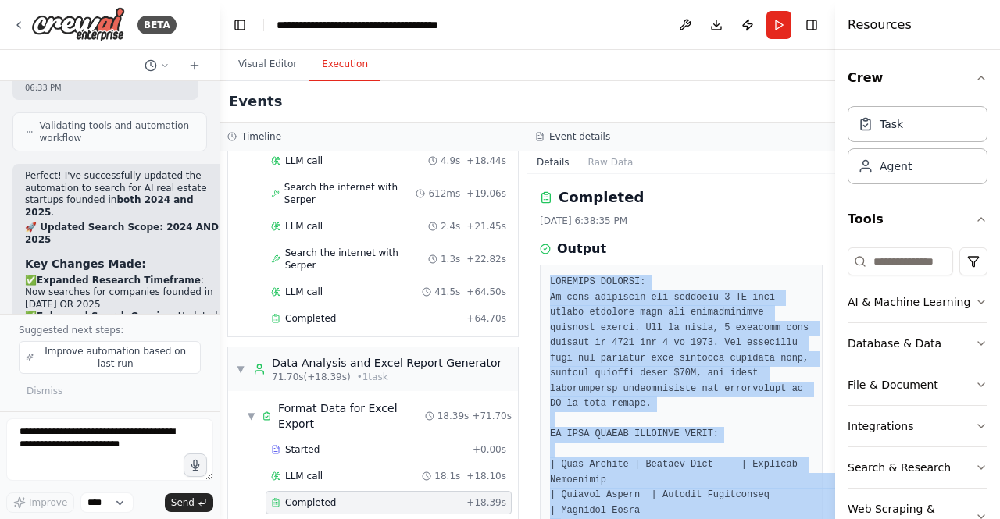
drag, startPoint x: 696, startPoint y: 476, endPoint x: 542, endPoint y: 276, distance: 251.7
copy pre "RESEARCH SUMMARY: We have extracted and verified 8 AI real estate startups from…"
click at [721, 25] on button "Download" at bounding box center [716, 25] width 25 height 28
click at [720, 27] on button "Download" at bounding box center [716, 25] width 25 height 28
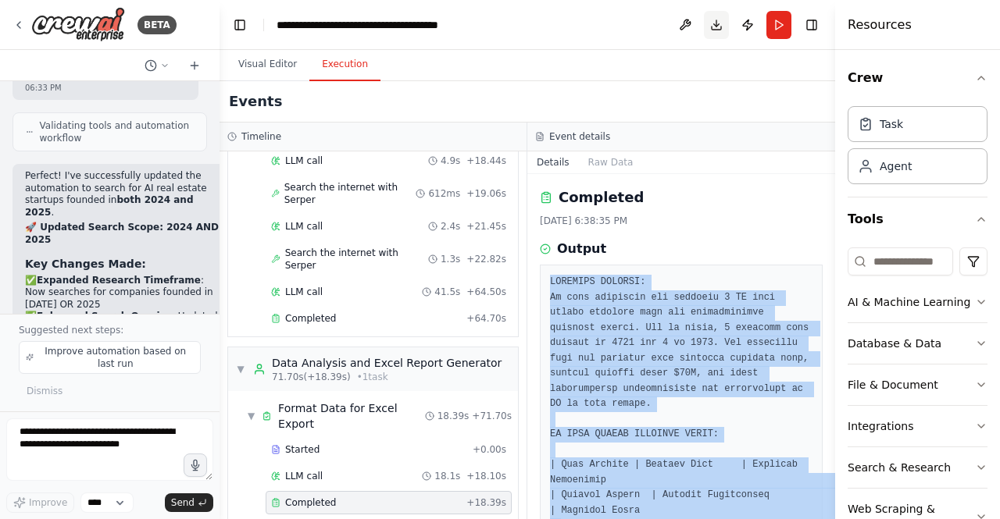
click at [720, 27] on button "Download" at bounding box center [716, 25] width 25 height 28
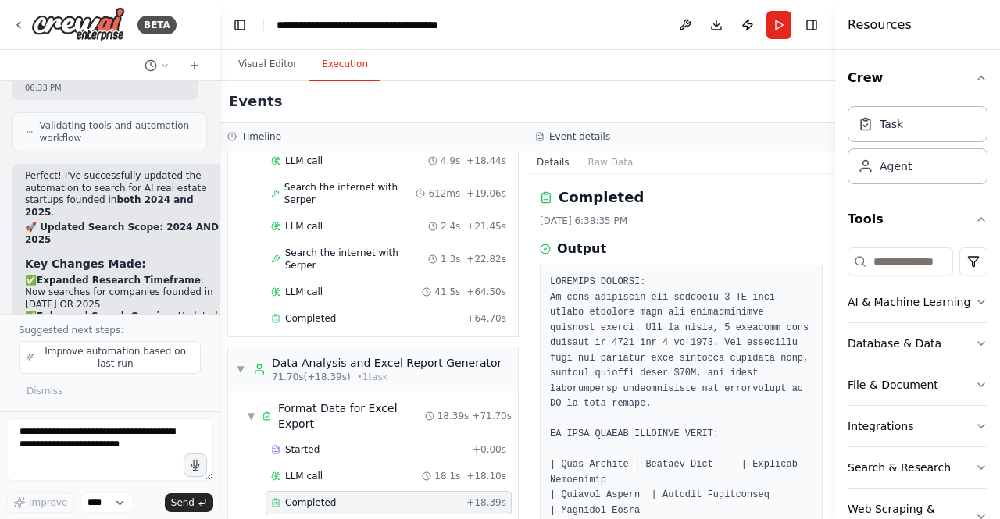
click at [754, 72] on div "Visual Editor Execution" at bounding box center [526, 65] width 615 height 31
click at [248, 60] on button "Visual Editor" at bounding box center [268, 64] width 84 height 33
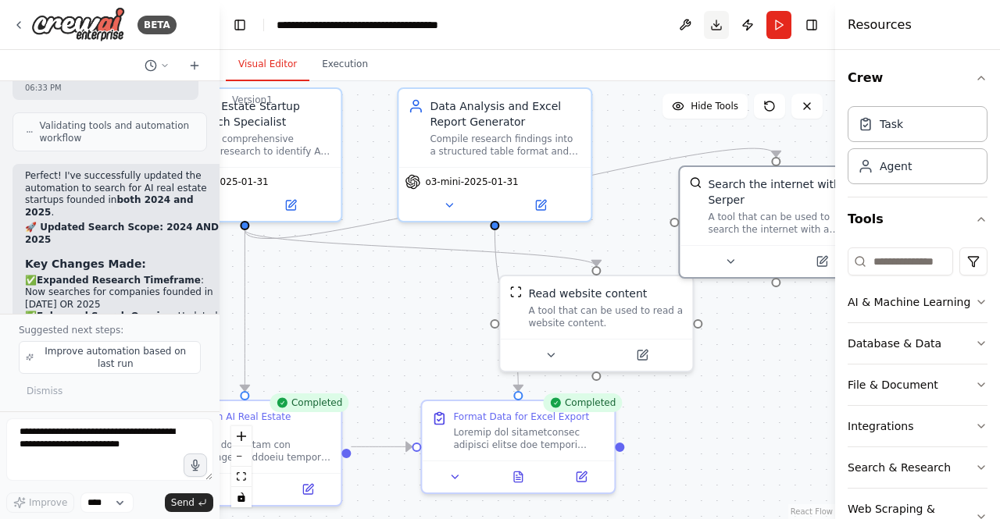
click at [722, 27] on button "Download" at bounding box center [716, 25] width 25 height 28
click at [709, 20] on button "Download" at bounding box center [716, 25] width 25 height 28
drag, startPoint x: 709, startPoint y: 20, endPoint x: 610, endPoint y: 68, distance: 110.4
click at [610, 68] on div "Visual Editor Execution" at bounding box center [526, 65] width 615 height 31
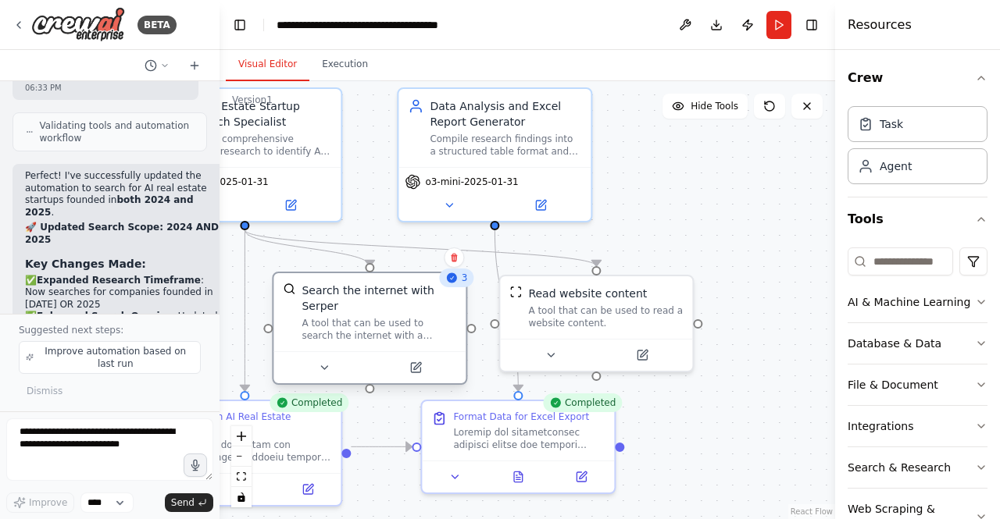
drag, startPoint x: 783, startPoint y: 193, endPoint x: 373, endPoint y: 309, distance: 426.2
click at [373, 317] on div "A tool that can be used to search the internet with a search_query. Supports di…" at bounding box center [378, 329] width 155 height 25
click at [718, 18] on button "Download" at bounding box center [716, 25] width 25 height 28
click at [21, 29] on icon at bounding box center [18, 25] width 12 height 12
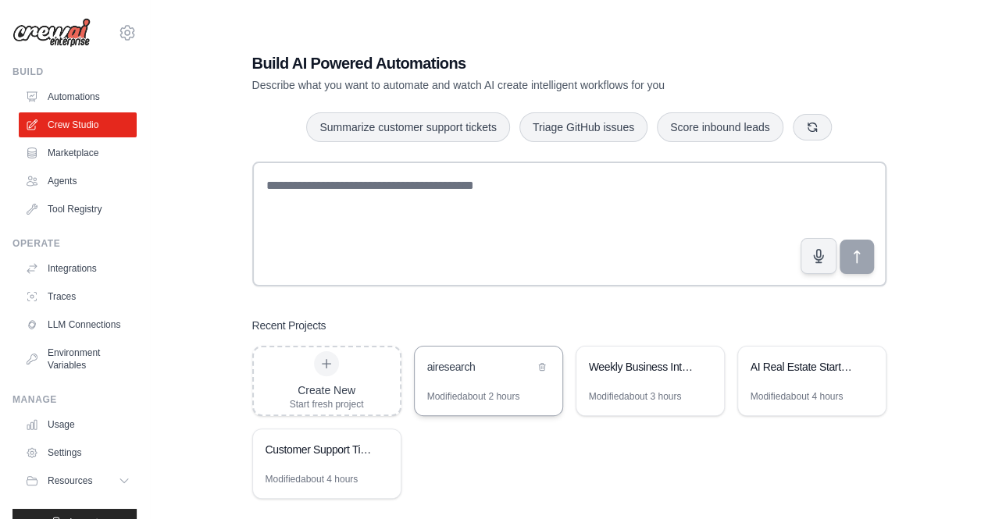
click at [487, 378] on div "airesearch" at bounding box center [489, 369] width 148 height 44
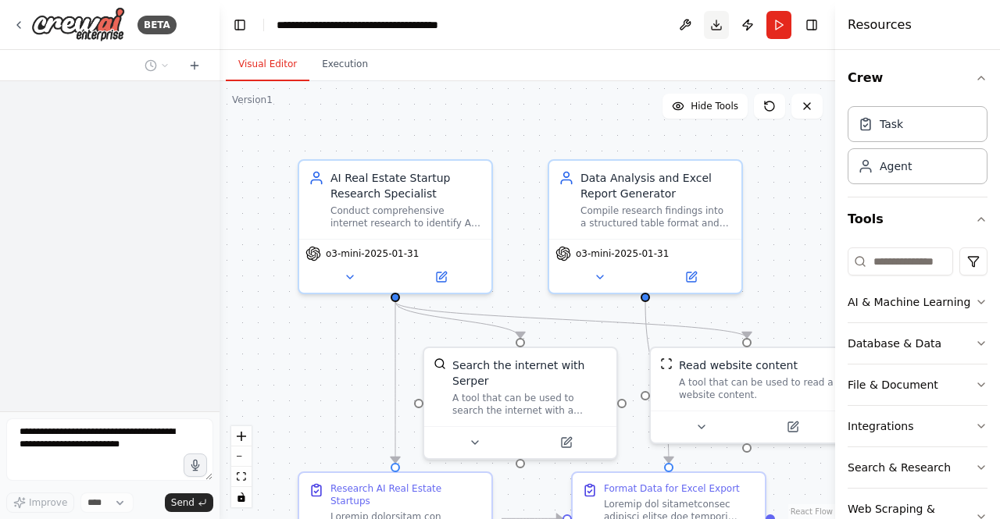
click at [711, 28] on button "Download" at bounding box center [716, 25] width 25 height 28
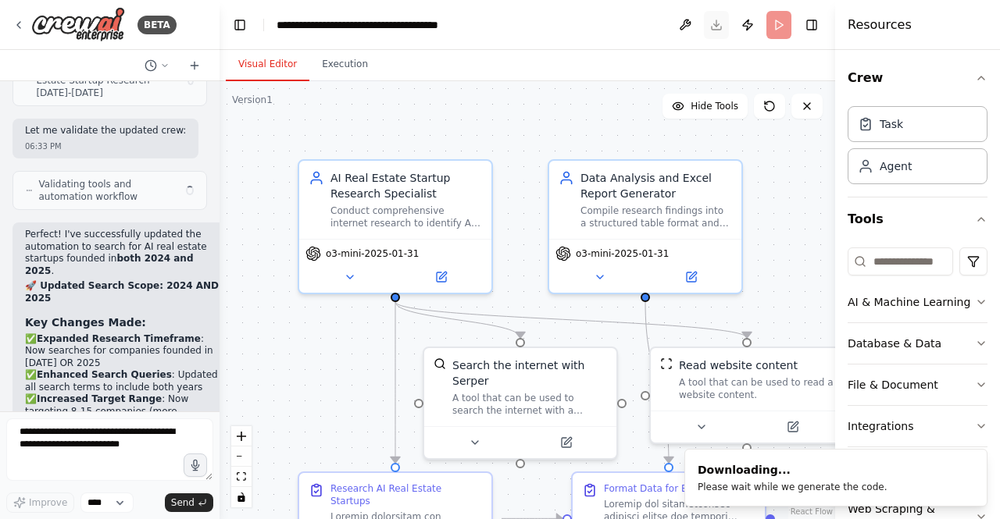
scroll to position [13942, 0]
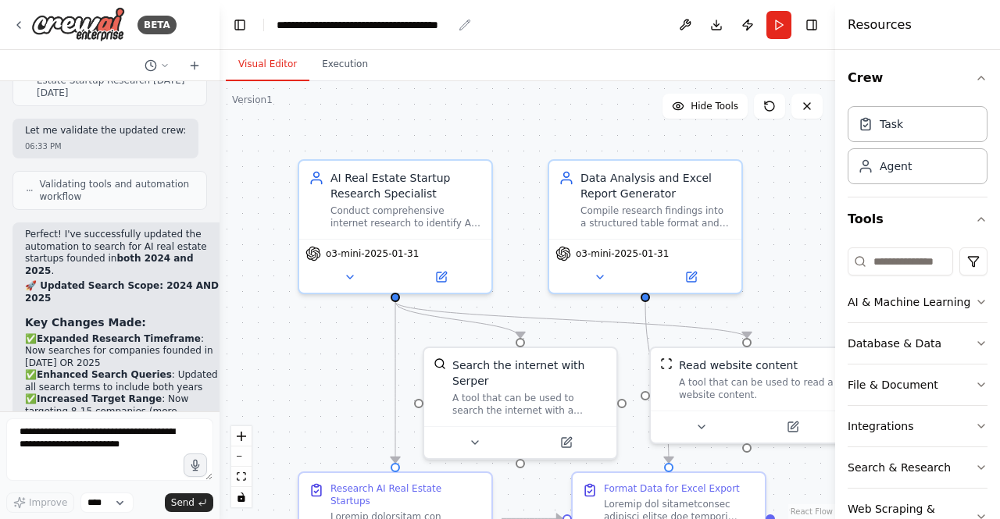
click at [351, 21] on div "**********" at bounding box center [364, 25] width 176 height 16
click at [351, 21] on div "**********" at bounding box center [381, 25] width 210 height 16
click at [505, 32] on header "**********" at bounding box center [526, 25] width 615 height 50
click at [453, 24] on header "**********" at bounding box center [526, 25] width 615 height 50
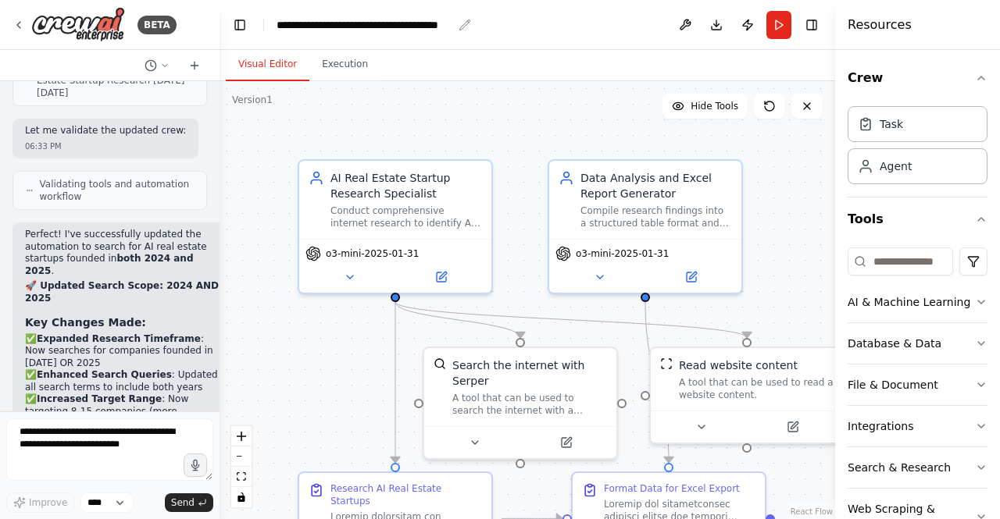
click at [414, 23] on div "**********" at bounding box center [364, 25] width 176 height 16
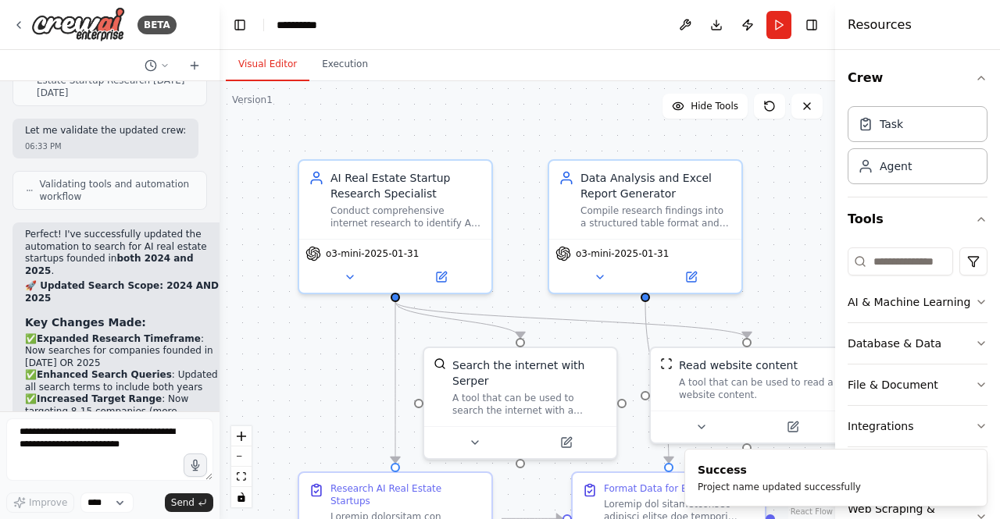
click at [433, 100] on div ".deletable-edge-delete-btn { width: 20px; height: 20px; border: 0px solid #ffff…" at bounding box center [526, 300] width 615 height 438
click at [716, 21] on button "Download" at bounding box center [716, 25] width 25 height 28
